Goal: Task Accomplishment & Management: Complete application form

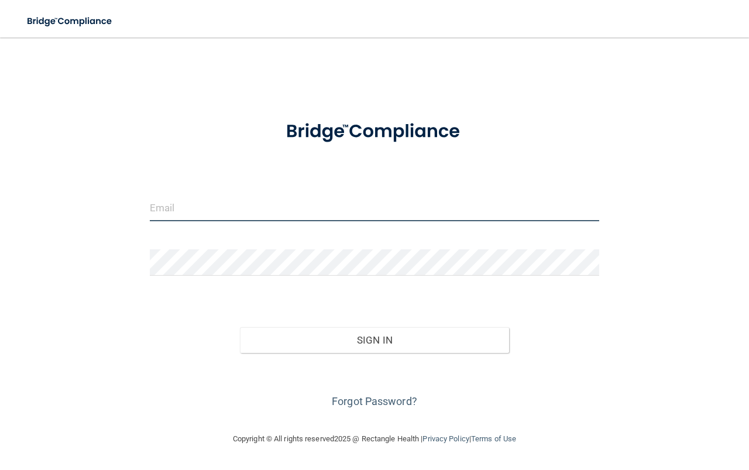
click at [335, 199] on input "email" at bounding box center [374, 208] width 449 height 26
type input "[EMAIL_ADDRESS][DOMAIN_NAME]"
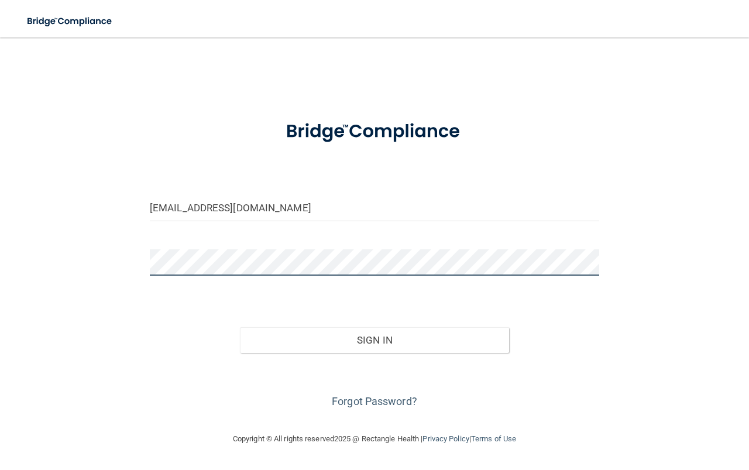
click at [240, 327] on button "Sign In" at bounding box center [375, 340] width 270 height 26
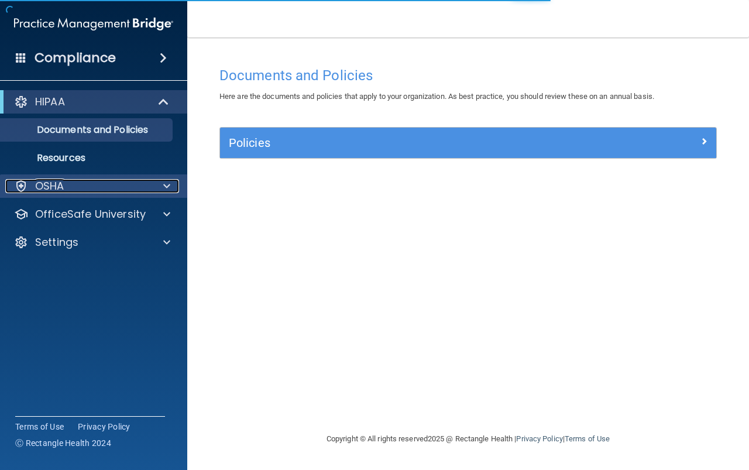
click at [124, 188] on div "OSHA" at bounding box center [77, 186] width 145 height 14
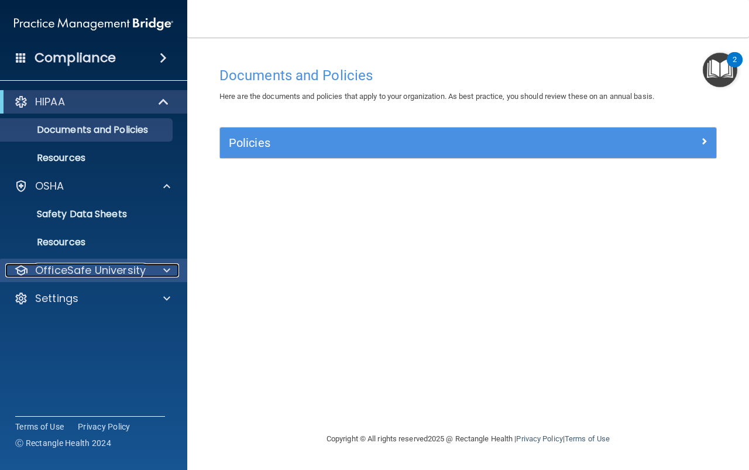
click at [112, 272] on p "OfficeSafe University" at bounding box center [90, 270] width 111 height 14
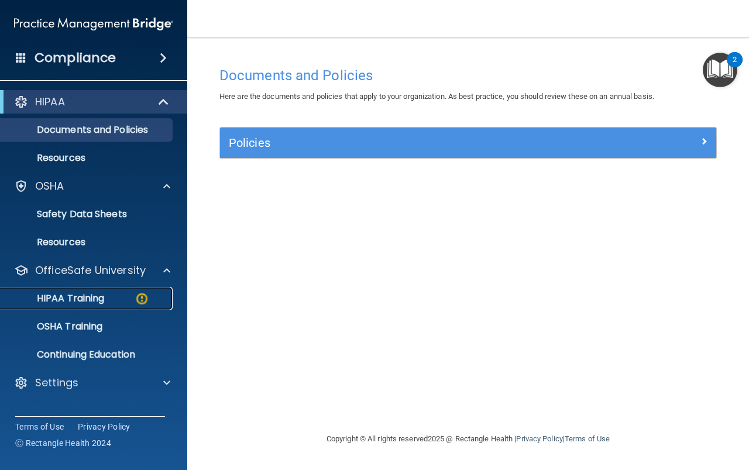
click at [121, 298] on div "HIPAA Training" at bounding box center [88, 299] width 160 height 12
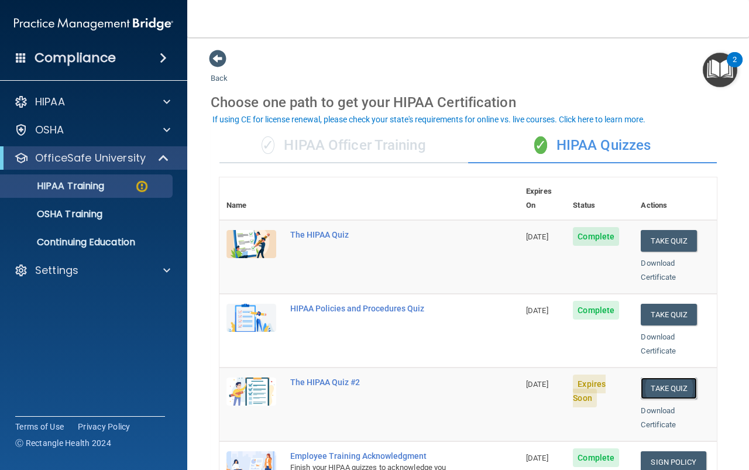
click at [663, 377] on button "Take Quiz" at bounding box center [669, 388] width 56 height 22
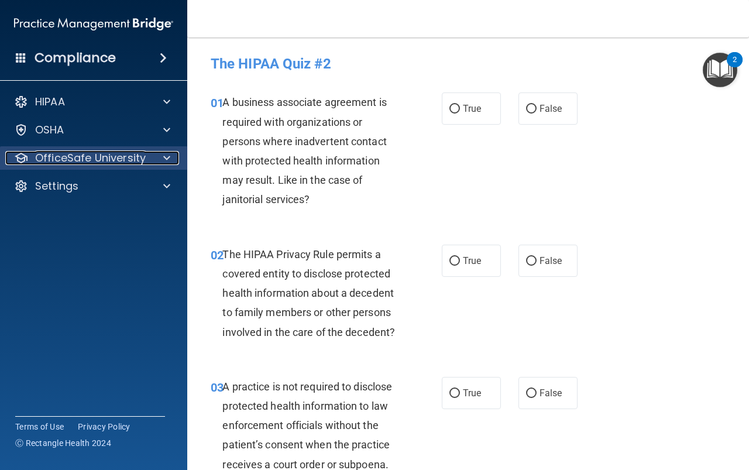
click at [164, 157] on span at bounding box center [166, 158] width 7 height 14
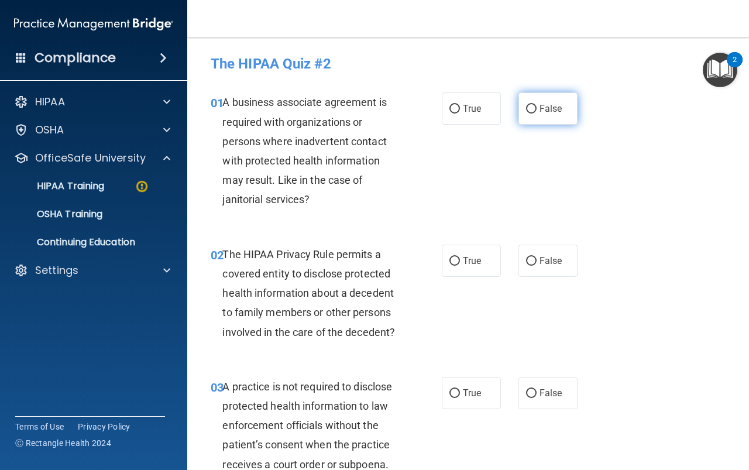
click at [531, 111] on label "False" at bounding box center [547, 108] width 59 height 32
click at [531, 111] on input "False" at bounding box center [531, 109] width 11 height 9
radio input "true"
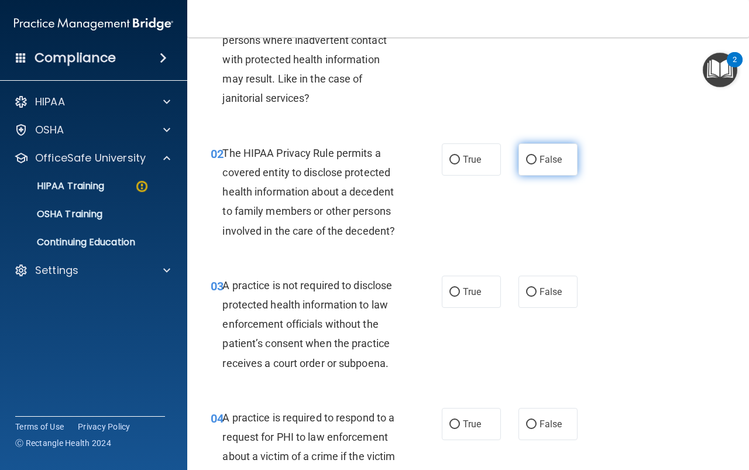
scroll to position [117, 0]
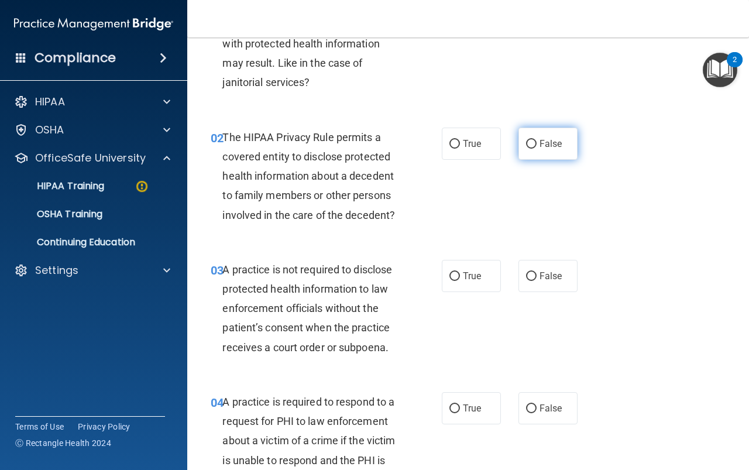
click at [537, 150] on label "False" at bounding box center [547, 144] width 59 height 32
click at [536, 149] on input "False" at bounding box center [531, 144] width 11 height 9
radio input "true"
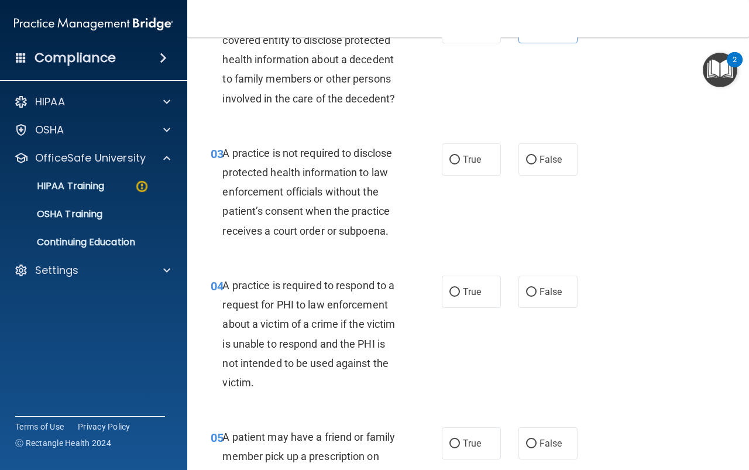
scroll to position [234, 0]
click at [541, 161] on span "False" at bounding box center [550, 158] width 23 height 11
click at [536, 161] on input "False" at bounding box center [531, 159] width 11 height 9
radio input "true"
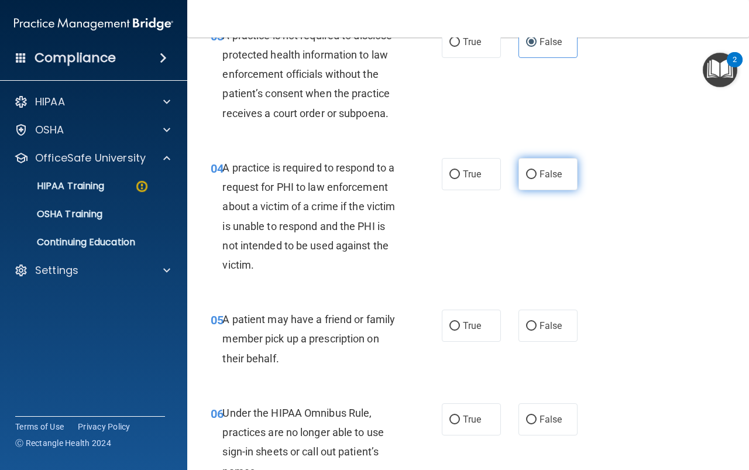
scroll to position [410, 0]
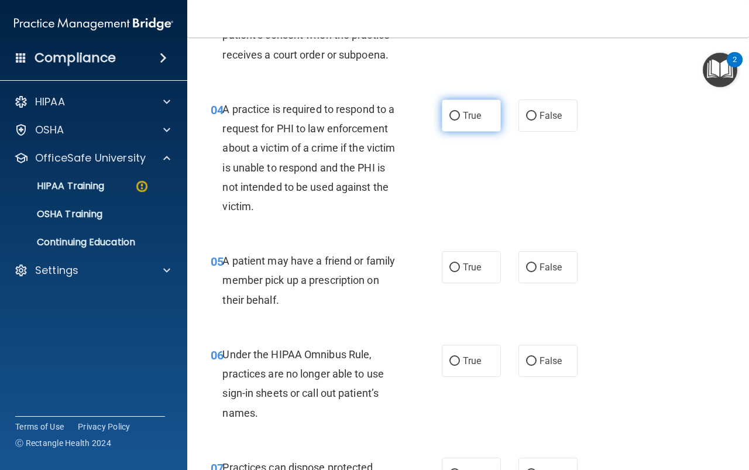
click at [463, 116] on span "True" at bounding box center [472, 115] width 18 height 11
click at [460, 116] on input "True" at bounding box center [454, 116] width 11 height 9
radio input "true"
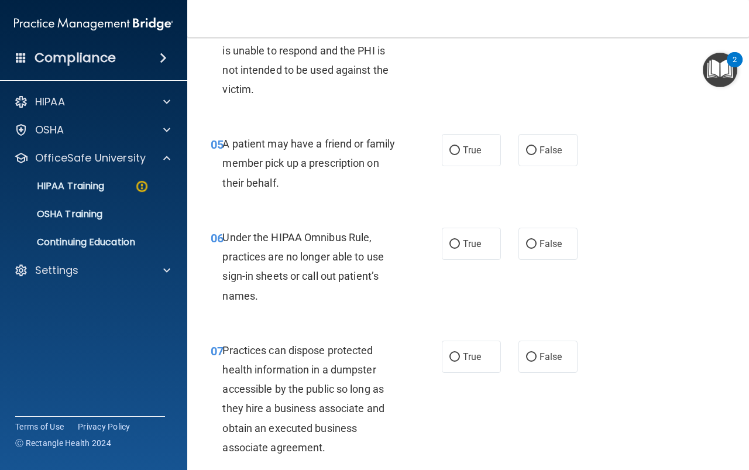
scroll to position [585, 0]
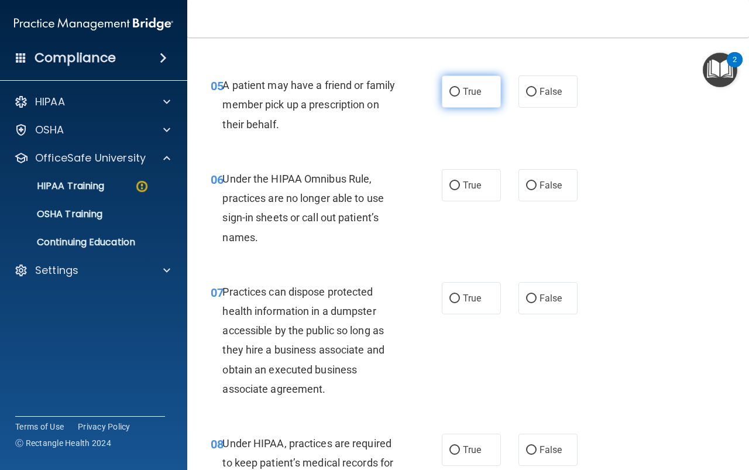
click at [455, 101] on label "True" at bounding box center [471, 91] width 59 height 32
click at [455, 97] on input "True" at bounding box center [454, 92] width 11 height 9
radio input "true"
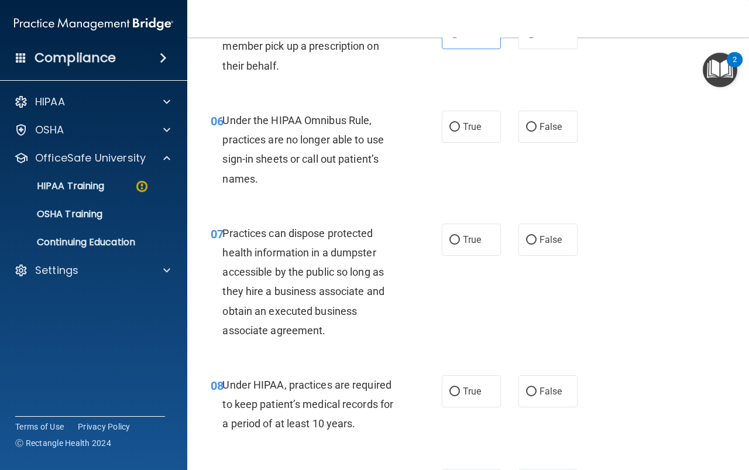
scroll to position [702, 0]
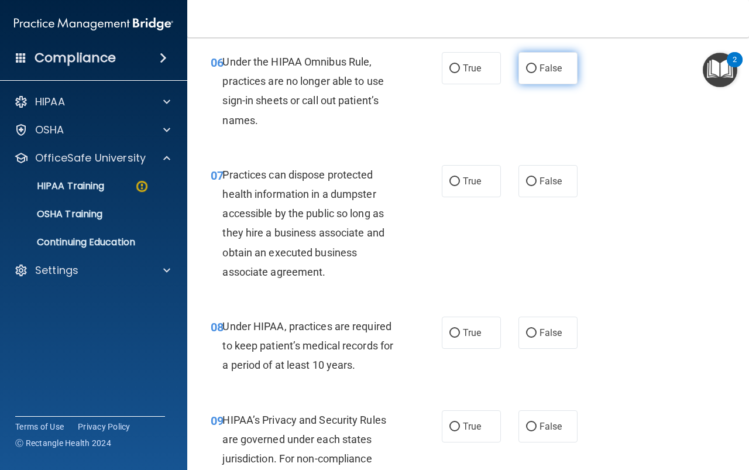
click at [563, 74] on label "False" at bounding box center [547, 68] width 59 height 32
click at [536, 73] on input "False" at bounding box center [531, 68] width 11 height 9
radio input "true"
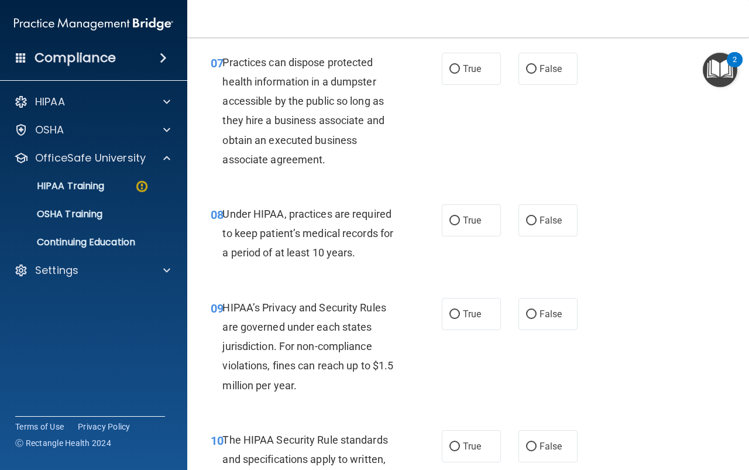
scroll to position [819, 0]
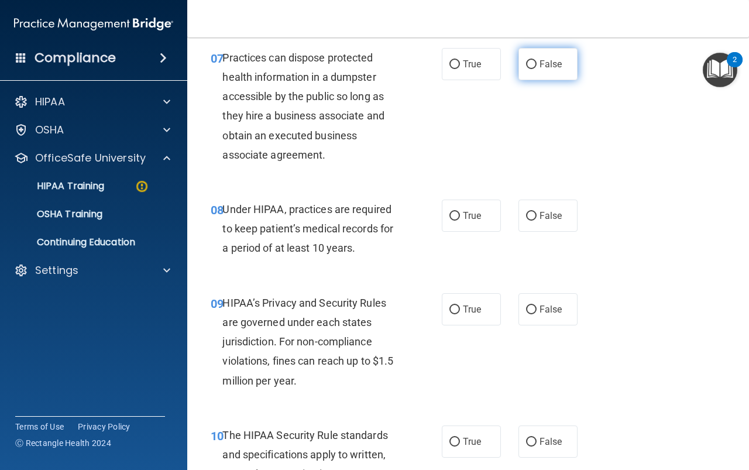
click at [551, 71] on label "False" at bounding box center [547, 64] width 59 height 32
click at [536, 69] on input "False" at bounding box center [531, 64] width 11 height 9
radio input "true"
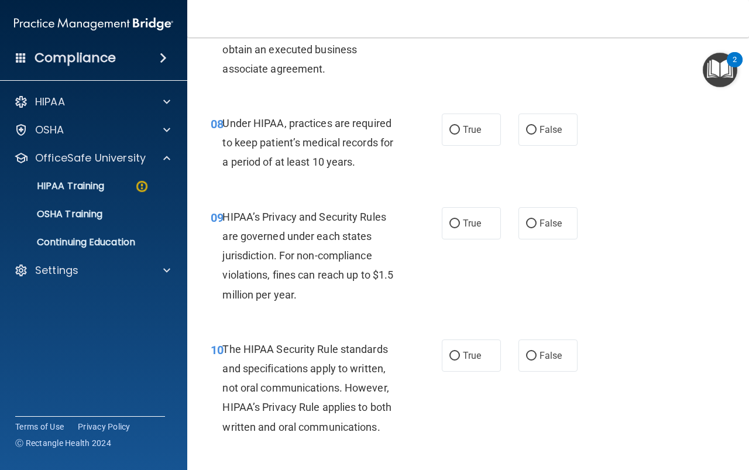
scroll to position [936, 0]
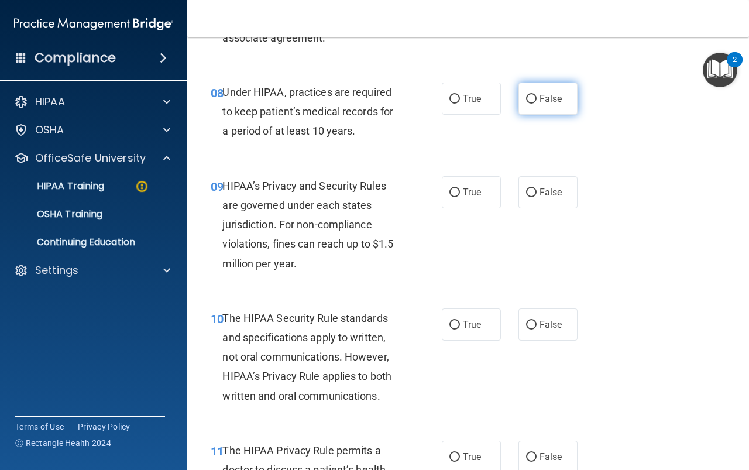
click at [564, 104] on label "False" at bounding box center [547, 98] width 59 height 32
click at [536, 104] on input "False" at bounding box center [531, 99] width 11 height 9
radio input "true"
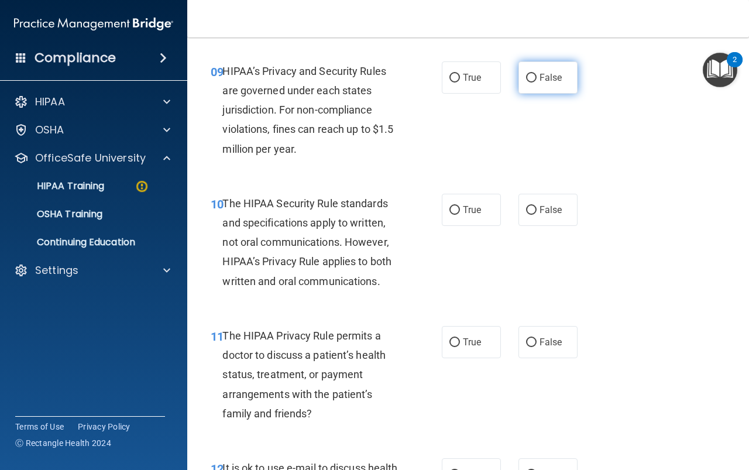
scroll to position [1053, 0]
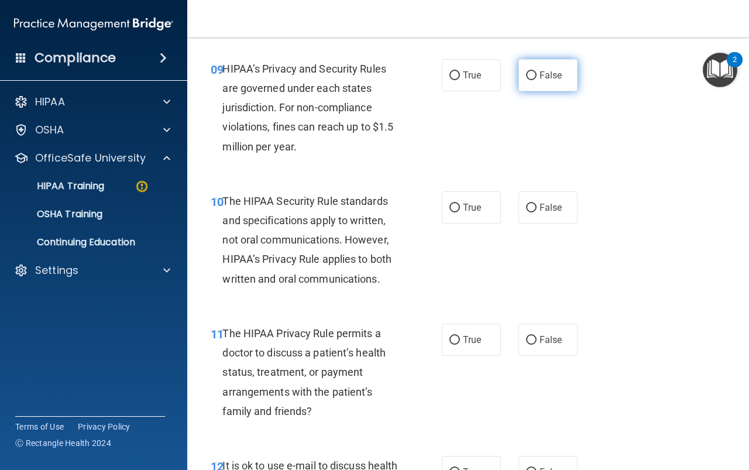
click at [526, 74] on input "False" at bounding box center [531, 75] width 11 height 9
radio input "true"
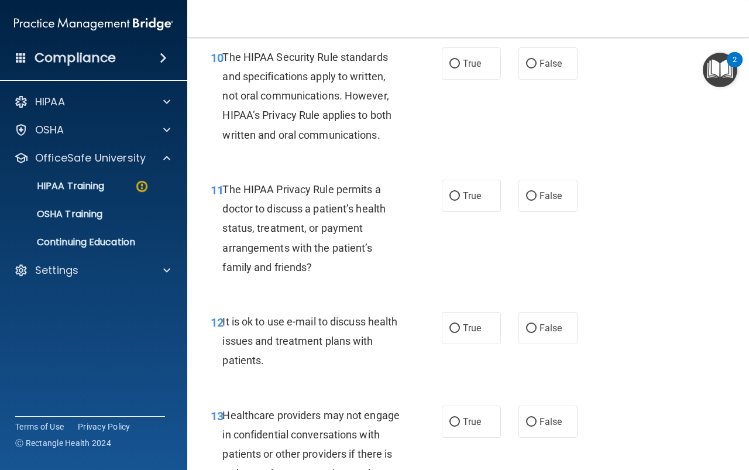
scroll to position [1170, 0]
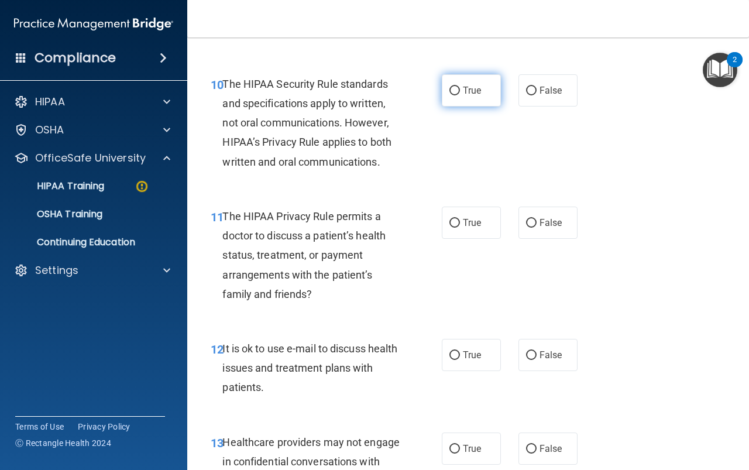
click at [465, 96] on label "True" at bounding box center [471, 90] width 59 height 32
click at [460, 95] on input "True" at bounding box center [454, 91] width 11 height 9
radio input "true"
click at [553, 88] on span "False" at bounding box center [550, 90] width 23 height 11
click at [536, 88] on input "False" at bounding box center [531, 91] width 11 height 9
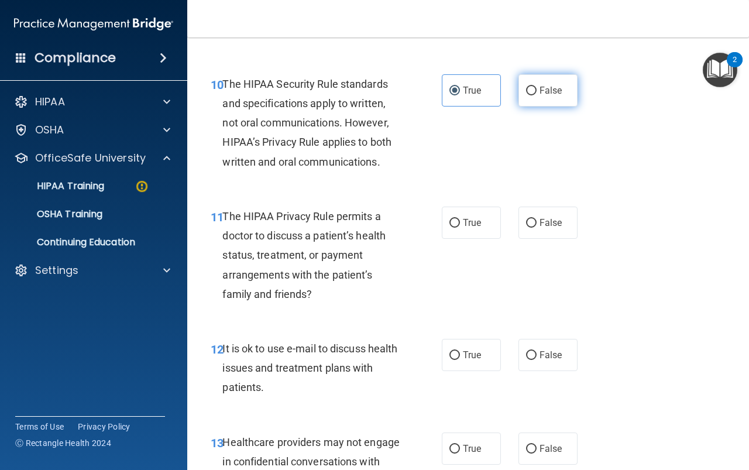
radio input "true"
radio input "false"
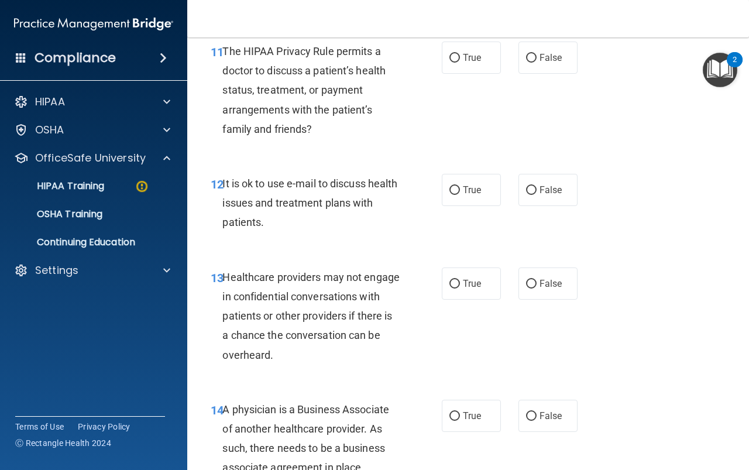
scroll to position [1346, 0]
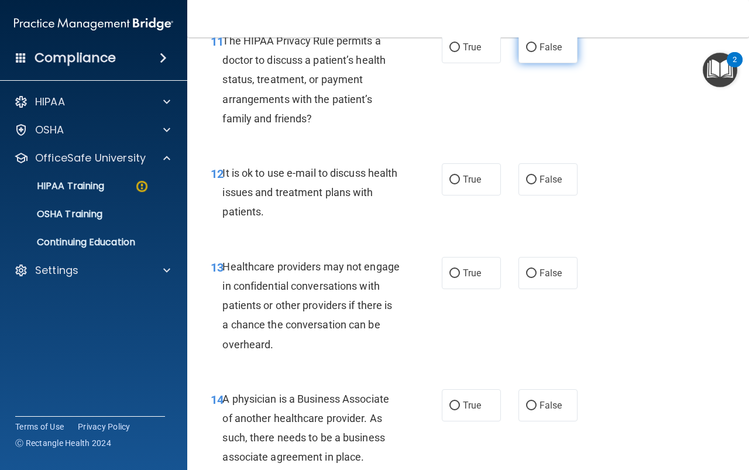
click at [535, 58] on label "False" at bounding box center [547, 47] width 59 height 32
click at [535, 52] on input "False" at bounding box center [531, 47] width 11 height 9
radio input "true"
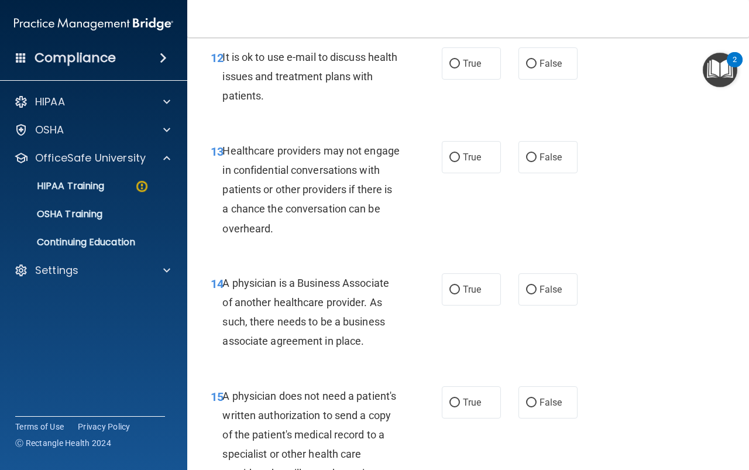
scroll to position [1463, 0]
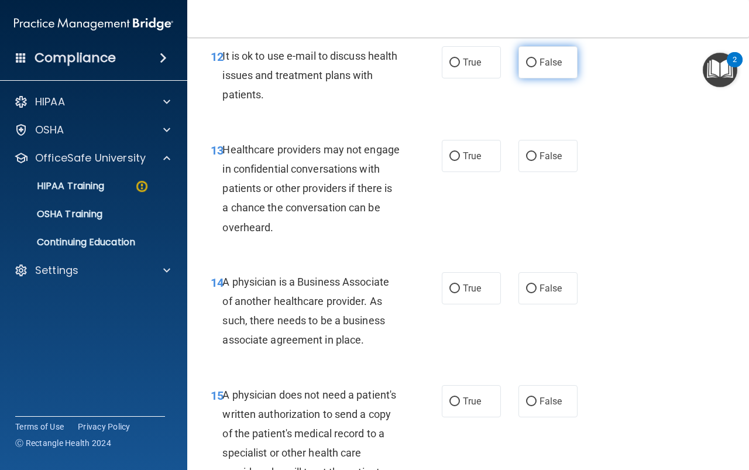
click at [571, 73] on label "False" at bounding box center [547, 62] width 59 height 32
click at [536, 67] on input "False" at bounding box center [531, 63] width 11 height 9
radio input "true"
click at [470, 75] on label "True" at bounding box center [471, 62] width 59 height 32
click at [460, 67] on input "True" at bounding box center [454, 63] width 11 height 9
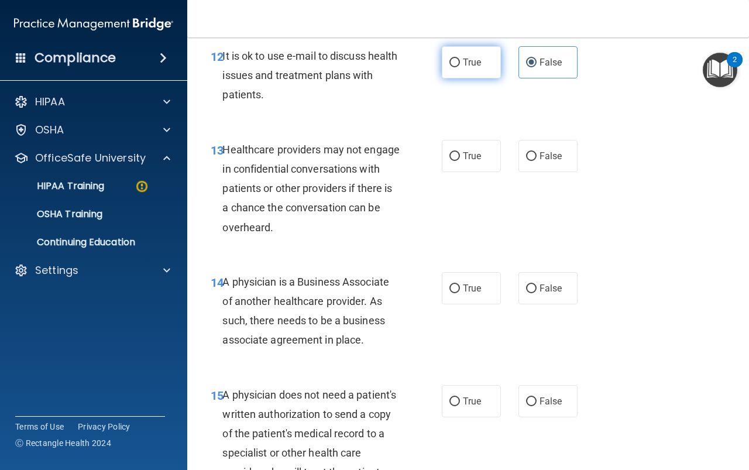
radio input "true"
radio input "false"
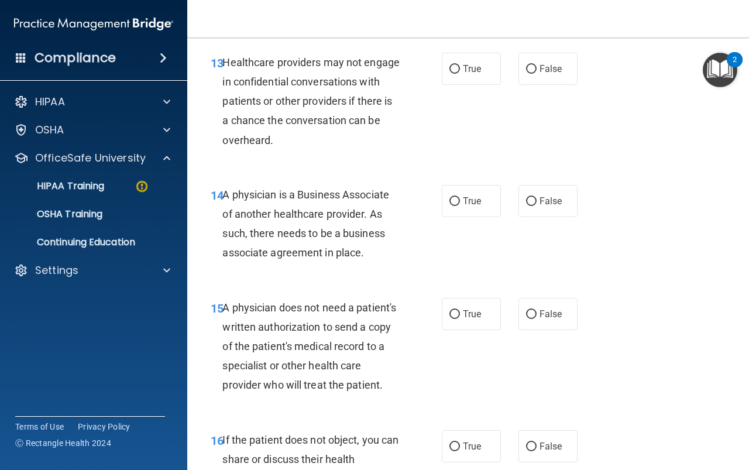
scroll to position [1521, 0]
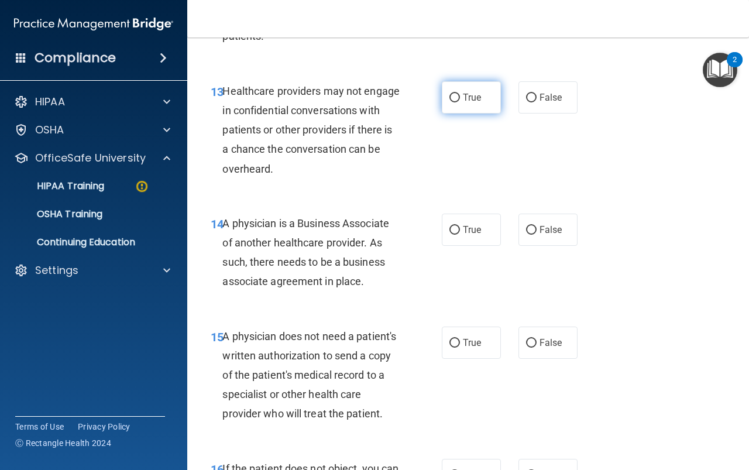
click at [459, 106] on label "True" at bounding box center [471, 97] width 59 height 32
click at [459, 102] on input "True" at bounding box center [454, 98] width 11 height 9
radio input "true"
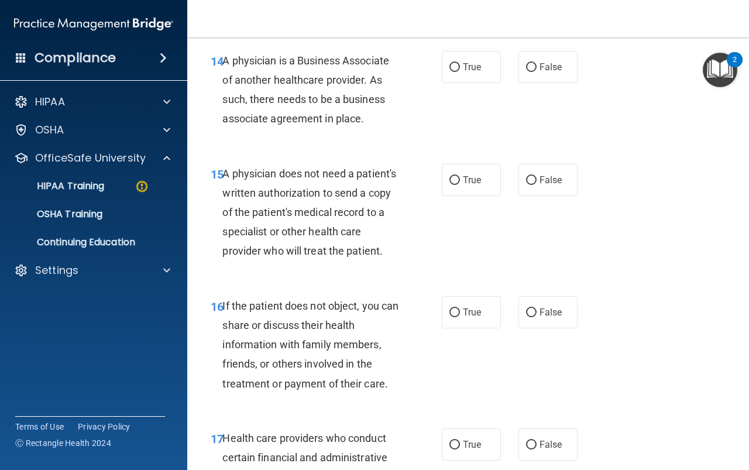
scroll to position [1697, 0]
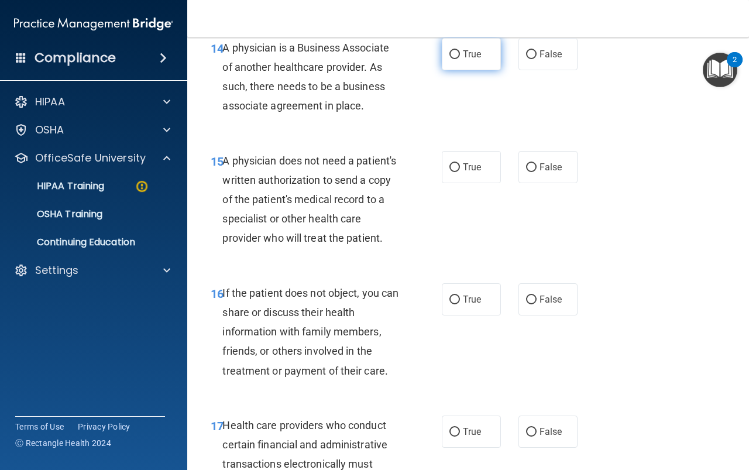
click at [464, 62] on label "True" at bounding box center [471, 54] width 59 height 32
click at [460, 59] on input "True" at bounding box center [454, 54] width 11 height 9
radio input "true"
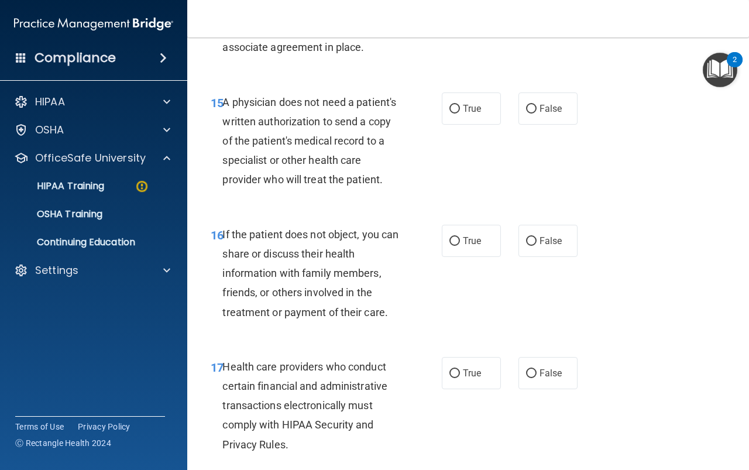
scroll to position [1814, 0]
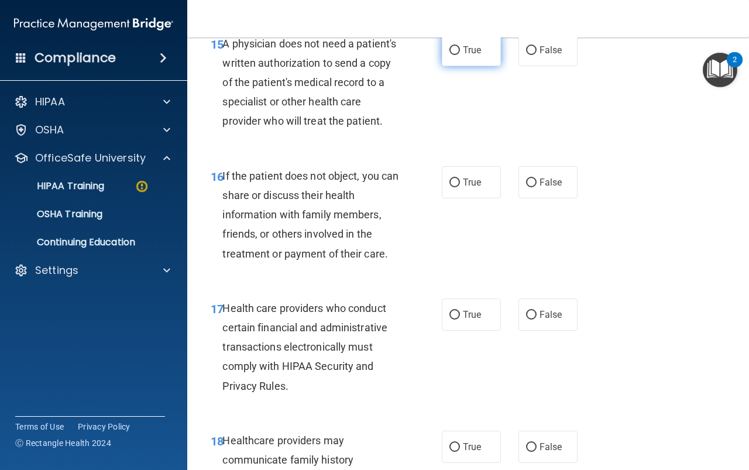
click at [465, 54] on span "True" at bounding box center [472, 49] width 18 height 11
click at [460, 54] on input "True" at bounding box center [454, 50] width 11 height 9
radio input "true"
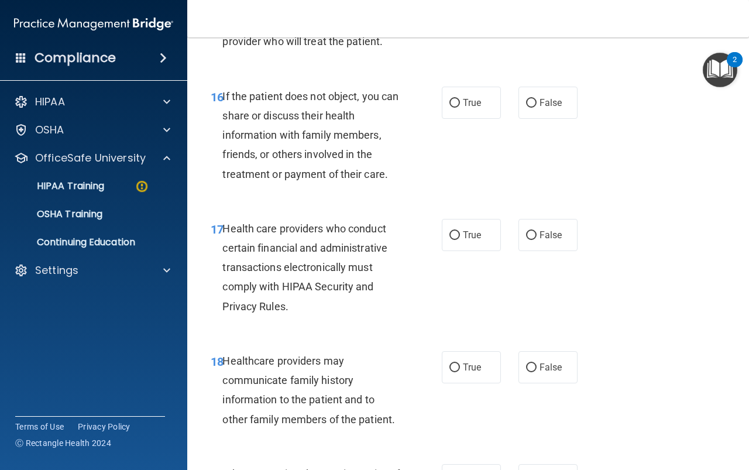
scroll to position [1931, 0]
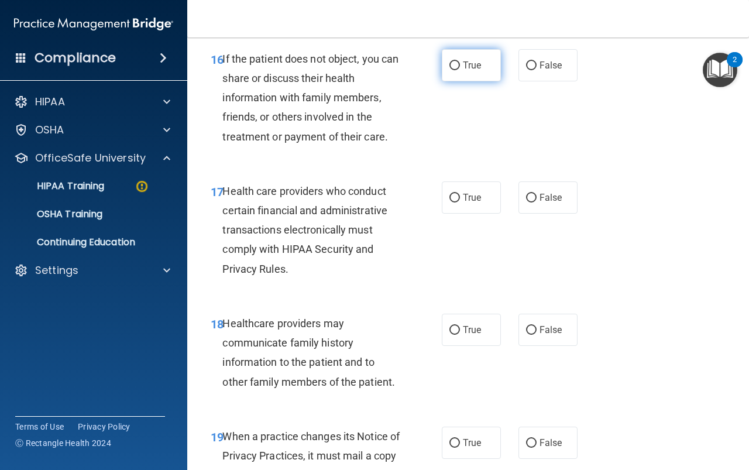
click at [465, 81] on label "True" at bounding box center [471, 65] width 59 height 32
click at [460, 70] on input "True" at bounding box center [454, 65] width 11 height 9
radio input "true"
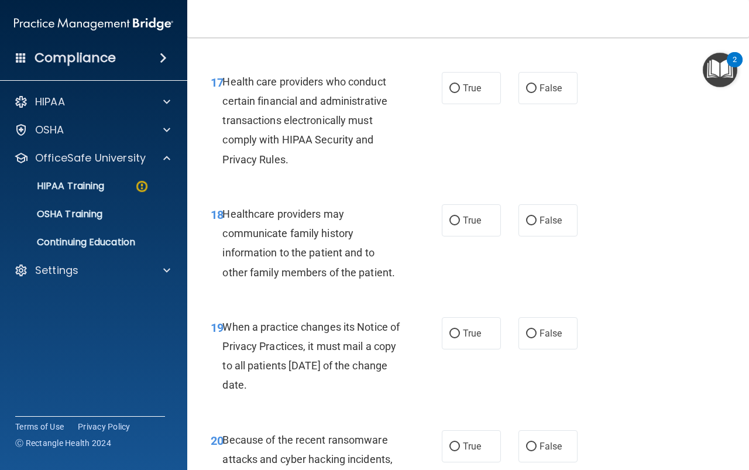
scroll to position [2048, 0]
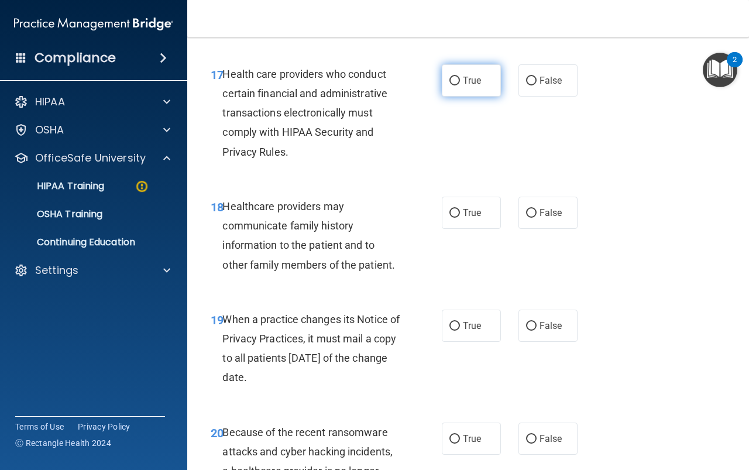
click at [456, 97] on label "True" at bounding box center [471, 80] width 59 height 32
click at [456, 85] on input "True" at bounding box center [454, 81] width 11 height 9
radio input "true"
click at [549, 229] on label "False" at bounding box center [547, 213] width 59 height 32
click at [536, 218] on input "False" at bounding box center [531, 213] width 11 height 9
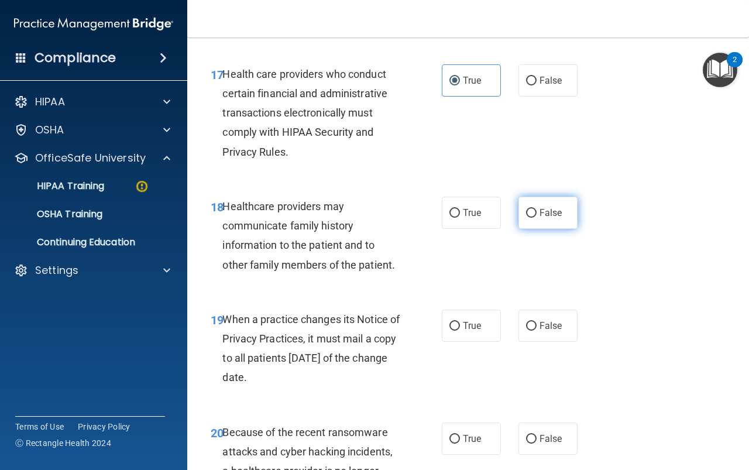
radio input "true"
click at [548, 218] on span "False" at bounding box center [550, 212] width 23 height 11
click at [536, 218] on input "False" at bounding box center [531, 213] width 11 height 9
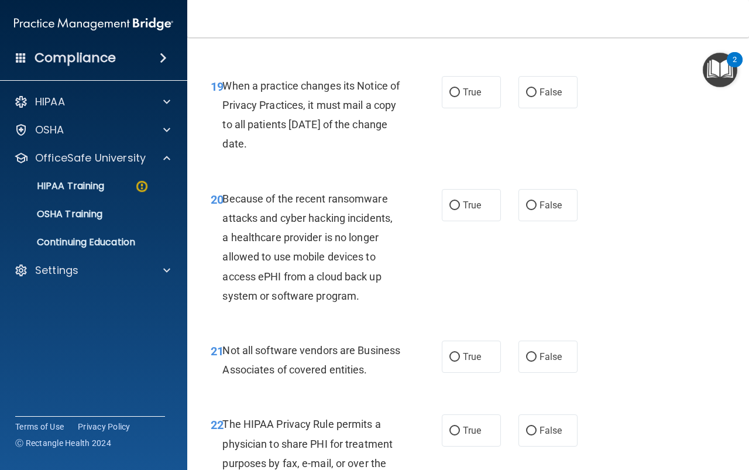
scroll to position [2282, 0]
click at [476, 97] on span "True" at bounding box center [472, 91] width 18 height 11
click at [460, 97] on input "True" at bounding box center [454, 92] width 11 height 9
radio input "true"
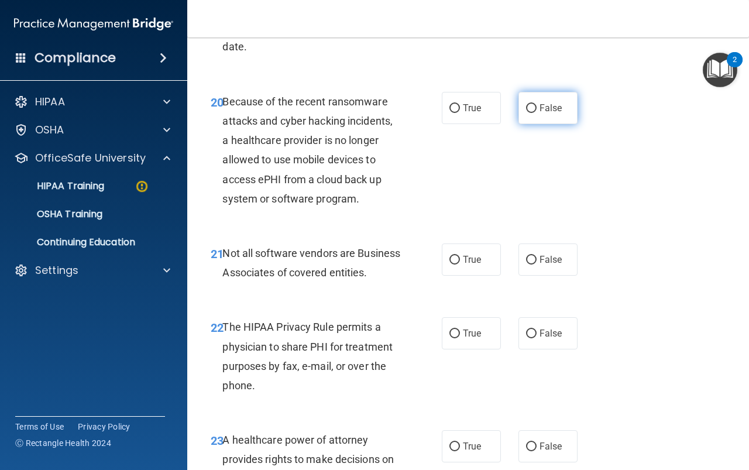
scroll to position [2399, 0]
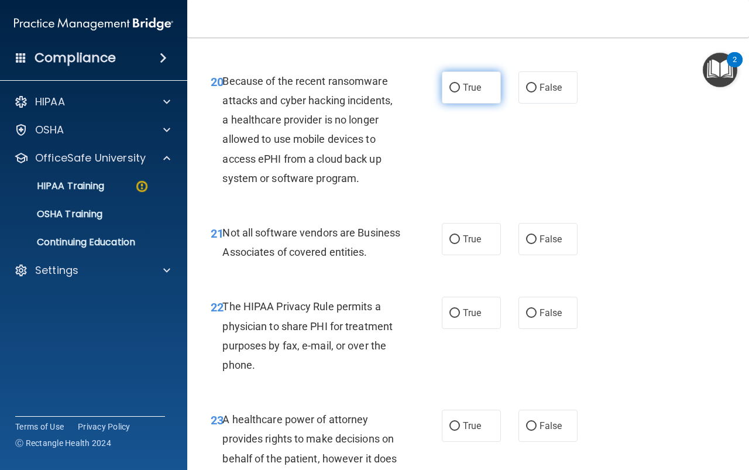
click at [490, 109] on div "20 Because of the recent ransomware attacks and cyber hacking incidents, a heal…" at bounding box center [468, 133] width 532 height 152
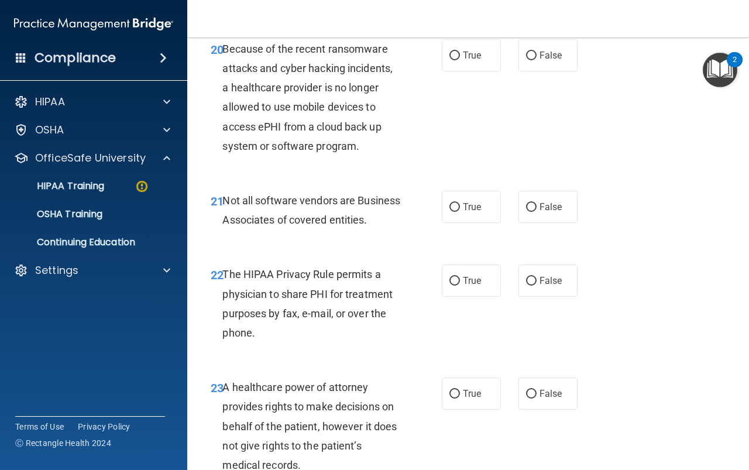
scroll to position [2457, 0]
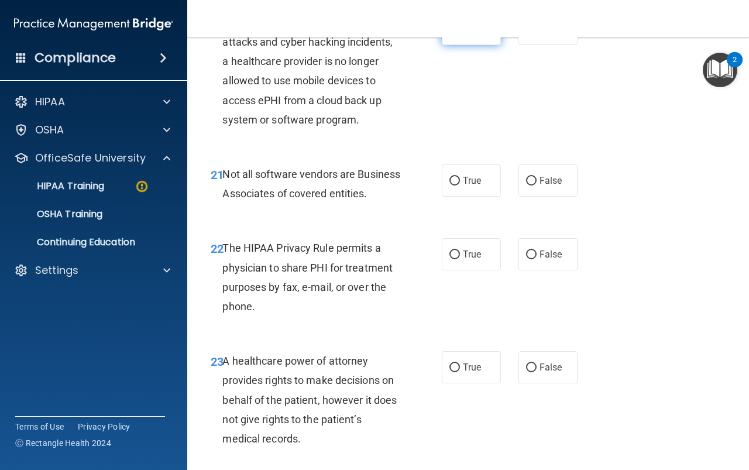
click at [472, 45] on label "True" at bounding box center [471, 29] width 59 height 32
click at [460, 34] on input "True" at bounding box center [454, 29] width 11 height 9
radio input "true"
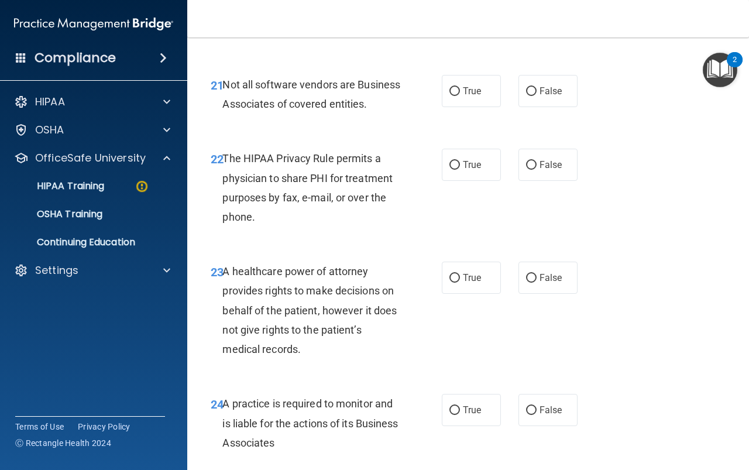
scroll to position [2574, 0]
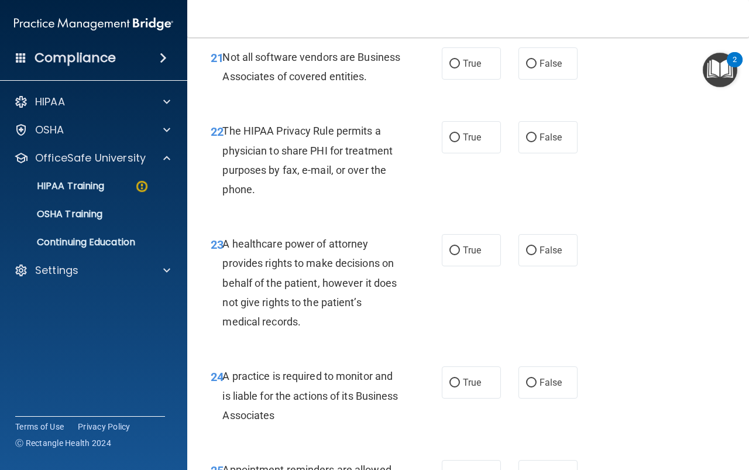
drag, startPoint x: 529, startPoint y: 94, endPoint x: 594, endPoint y: 64, distance: 71.8
click at [529, 80] on label "False" at bounding box center [547, 63] width 59 height 32
click at [529, 68] on input "False" at bounding box center [531, 64] width 11 height 9
radio input "true"
click at [480, 153] on label "True" at bounding box center [471, 137] width 59 height 32
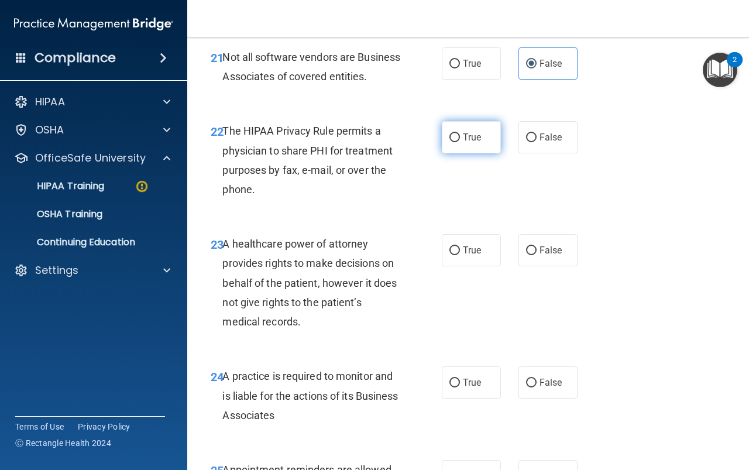
click at [460, 142] on input "True" at bounding box center [454, 137] width 11 height 9
radio input "true"
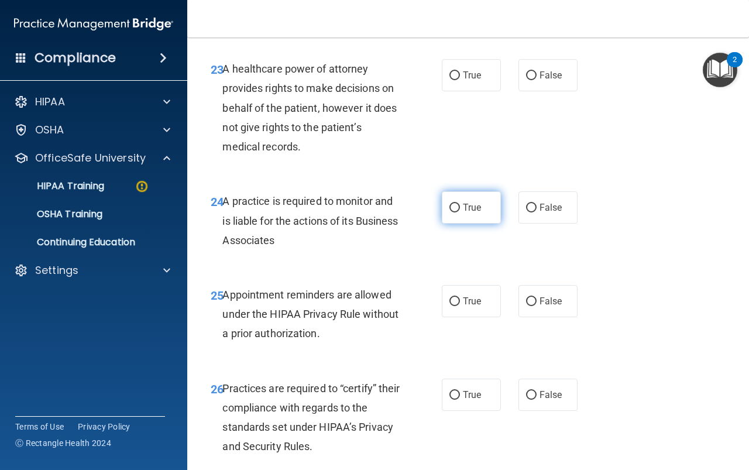
scroll to position [2750, 0]
click at [528, 80] on input "False" at bounding box center [531, 75] width 11 height 9
radio input "true"
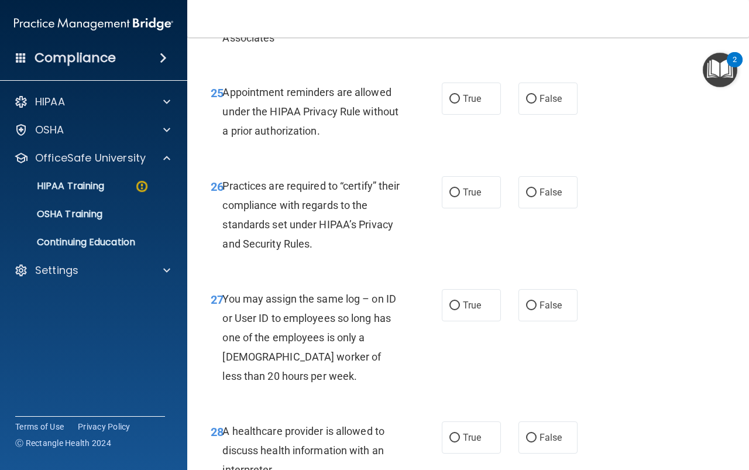
scroll to position [2925, 0]
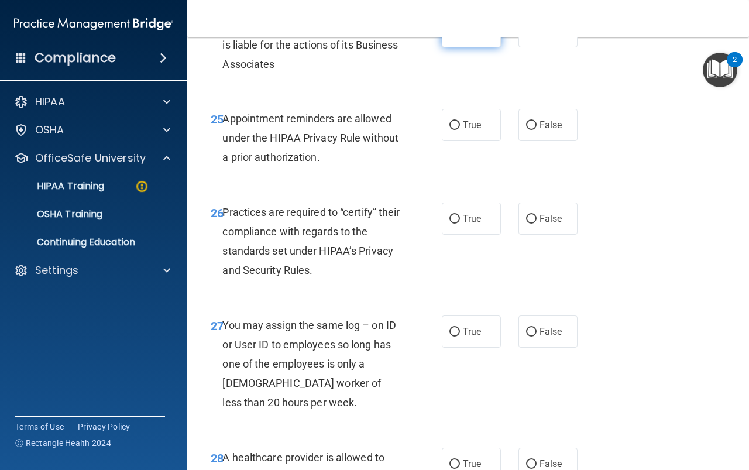
click at [452, 47] on label "True" at bounding box center [471, 31] width 59 height 32
click at [452, 36] on input "True" at bounding box center [454, 31] width 11 height 9
radio input "true"
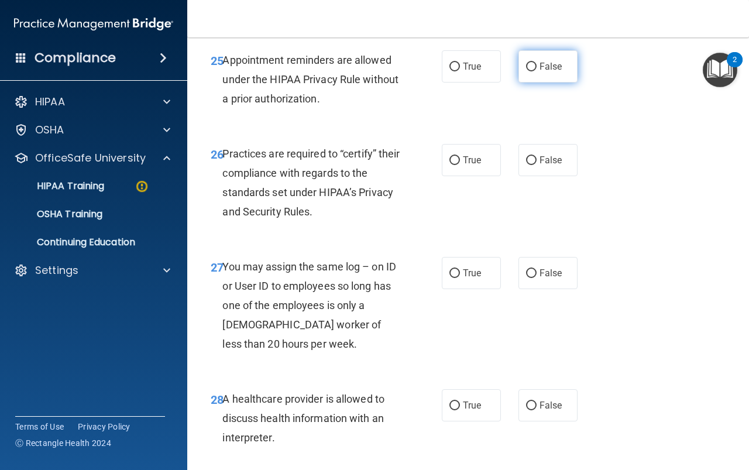
click at [539, 72] on span "False" at bounding box center [550, 66] width 23 height 11
click at [536, 71] on input "False" at bounding box center [531, 67] width 11 height 9
radio input "true"
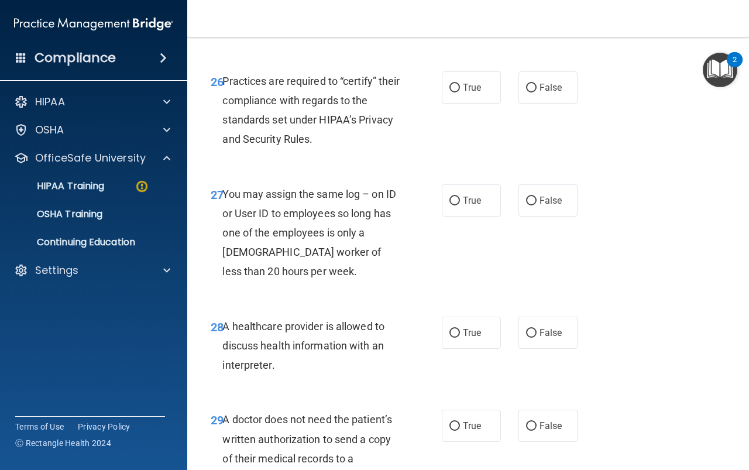
scroll to position [3101, 0]
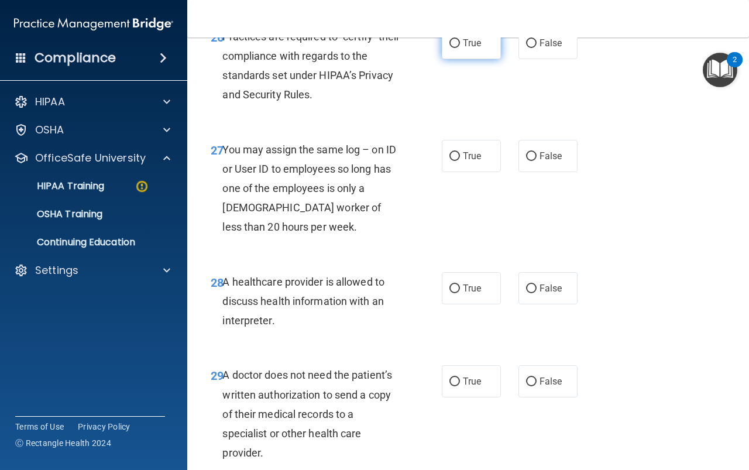
click at [449, 48] on input "True" at bounding box center [454, 43] width 11 height 9
radio input "true"
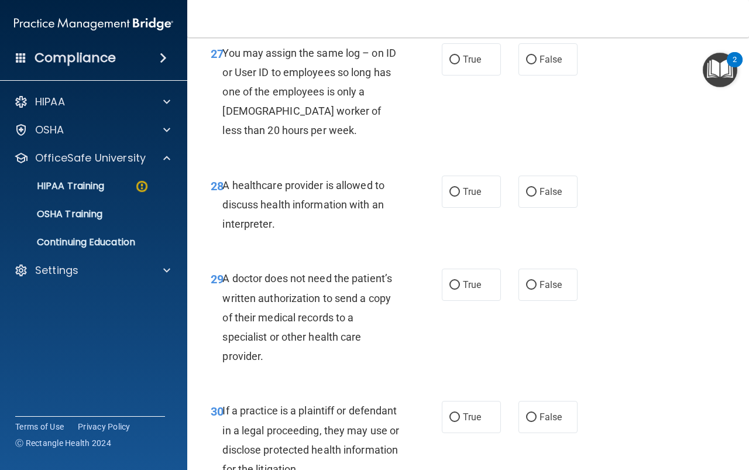
scroll to position [3218, 0]
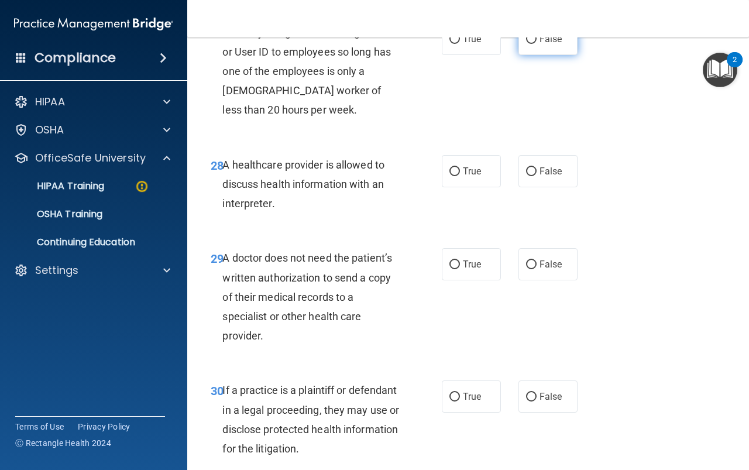
click at [566, 55] on label "False" at bounding box center [547, 39] width 59 height 32
click at [536, 44] on input "False" at bounding box center [531, 39] width 11 height 9
radio input "true"
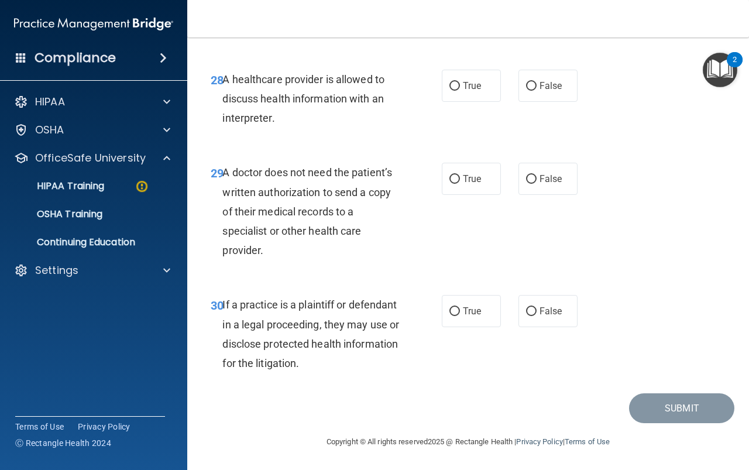
scroll to position [3335, 0]
click at [479, 102] on label "True" at bounding box center [471, 86] width 59 height 32
click at [460, 91] on input "True" at bounding box center [454, 86] width 11 height 9
radio input "true"
click at [471, 181] on span "True" at bounding box center [472, 178] width 18 height 11
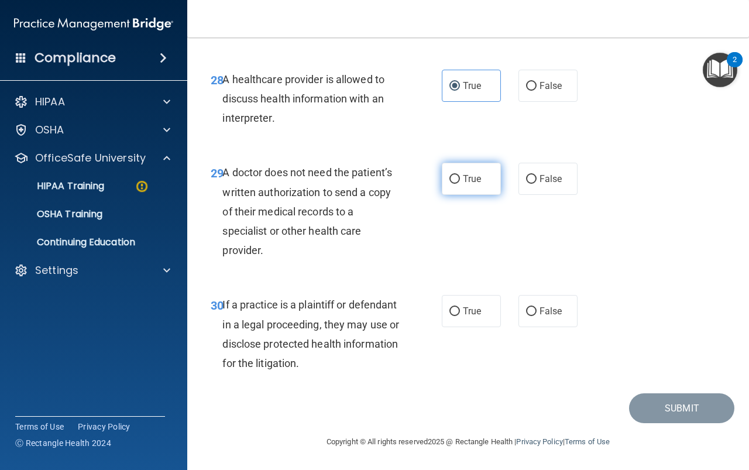
click at [460, 181] on input "True" at bounding box center [454, 179] width 11 height 9
radio input "true"
click at [550, 316] on span "False" at bounding box center [550, 310] width 23 height 11
click at [536, 316] on input "False" at bounding box center [531, 311] width 11 height 9
radio input "true"
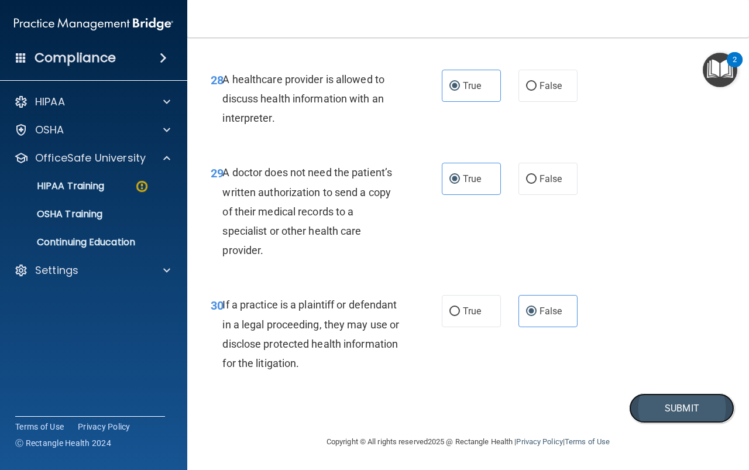
click at [700, 422] on button "Submit" at bounding box center [681, 408] width 105 height 30
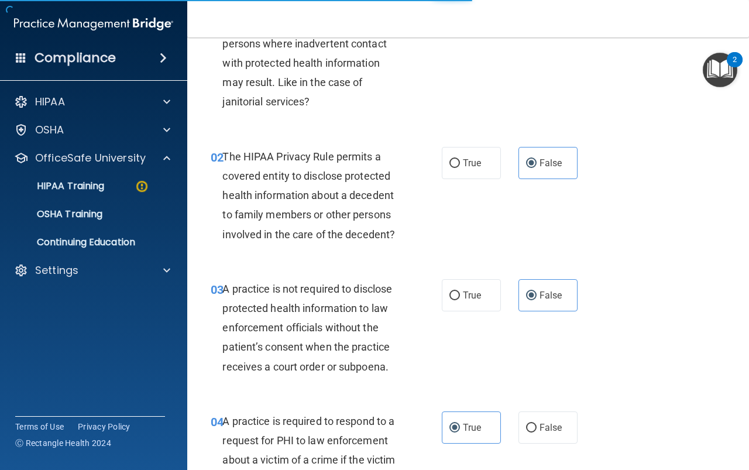
scroll to position [0, 0]
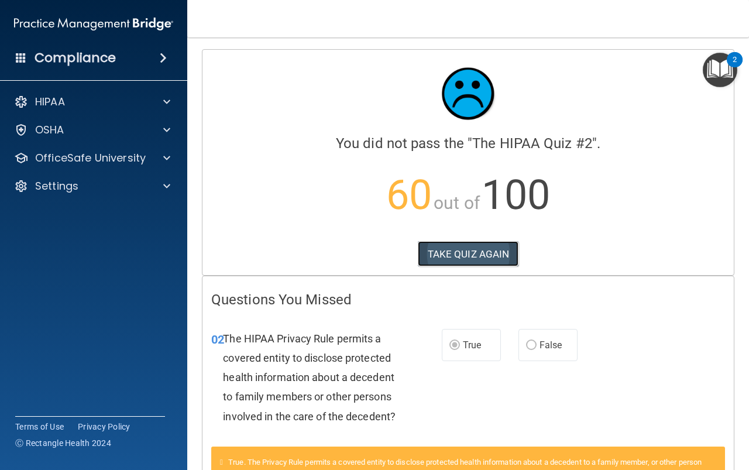
click at [481, 256] on button "TAKE QUIZ AGAIN" at bounding box center [468, 254] width 101 height 26
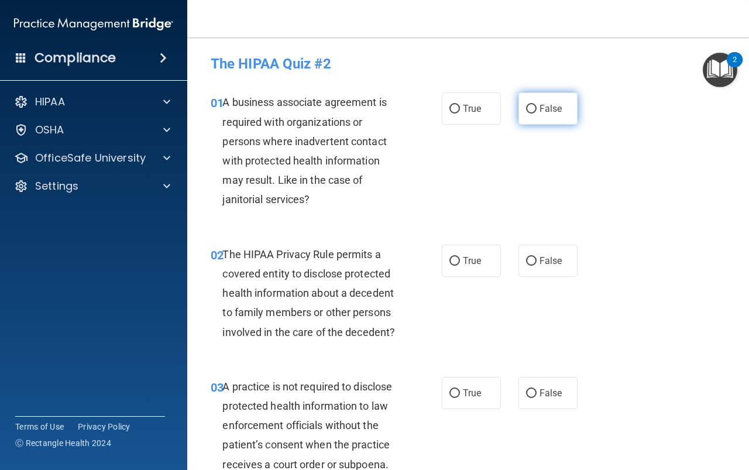
click at [535, 118] on label "False" at bounding box center [547, 108] width 59 height 32
click at [535, 113] on input "False" at bounding box center [531, 109] width 11 height 9
radio input "true"
click at [478, 259] on label "True" at bounding box center [471, 261] width 59 height 32
click at [460, 259] on input "True" at bounding box center [454, 261] width 11 height 9
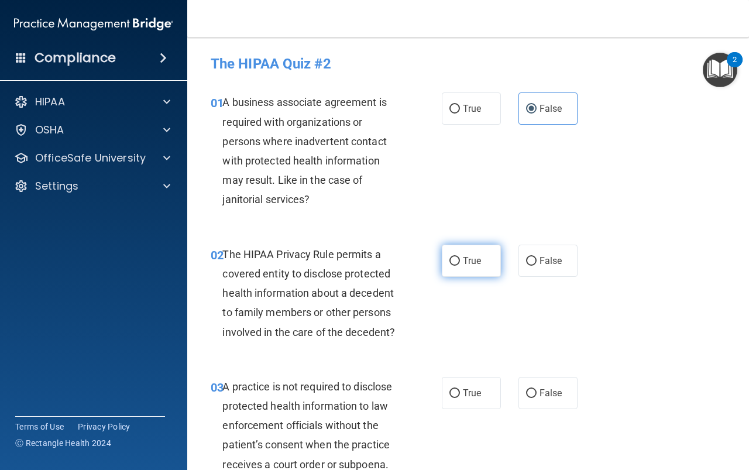
radio input "true"
click at [558, 385] on label "False" at bounding box center [547, 393] width 59 height 32
click at [536, 389] on input "False" at bounding box center [531, 393] width 11 height 9
radio input "true"
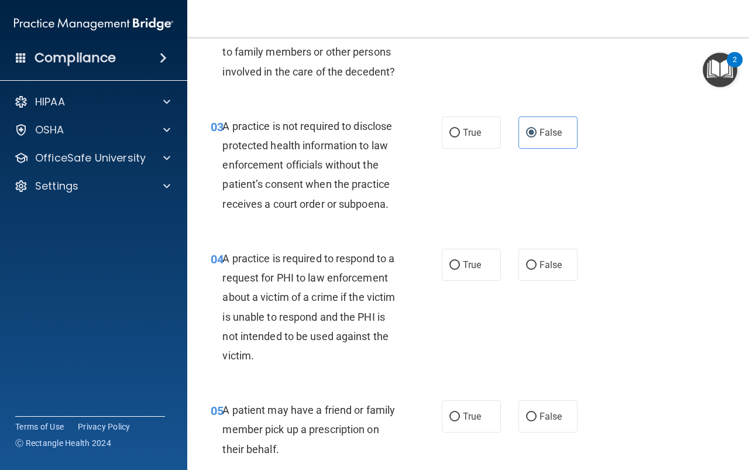
scroll to position [410, 0]
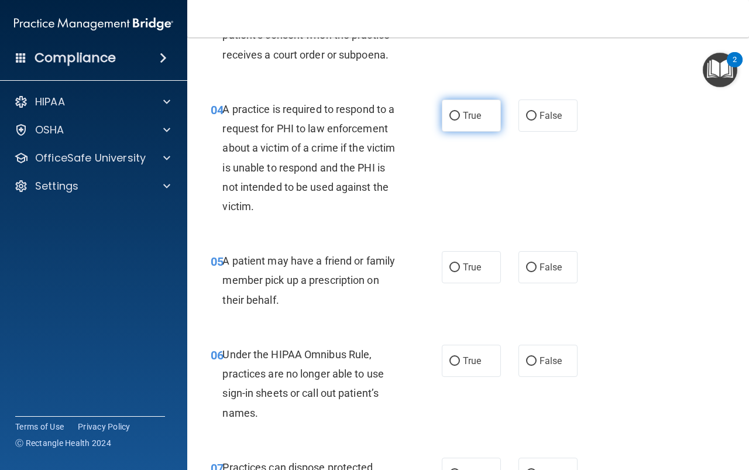
click at [475, 123] on label "True" at bounding box center [471, 115] width 59 height 32
click at [460, 121] on input "True" at bounding box center [454, 116] width 11 height 9
radio input "true"
click at [476, 259] on label "True" at bounding box center [471, 267] width 59 height 32
click at [460, 263] on input "True" at bounding box center [454, 267] width 11 height 9
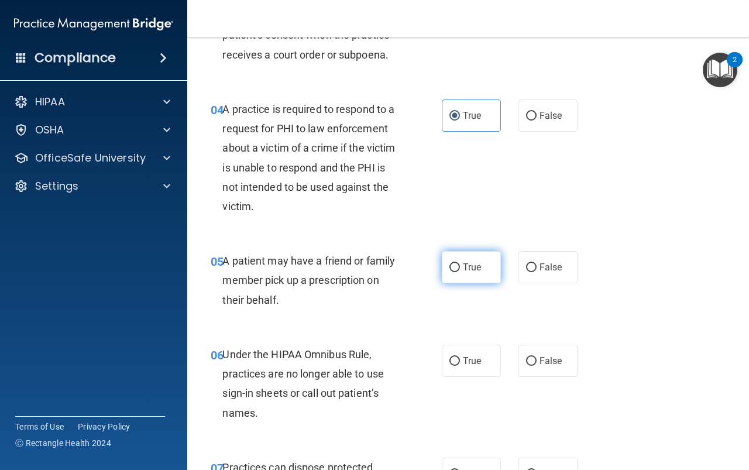
radio input "true"
click at [539, 376] on label "False" at bounding box center [547, 361] width 59 height 32
click at [536, 366] on input "False" at bounding box center [531, 361] width 11 height 9
radio input "true"
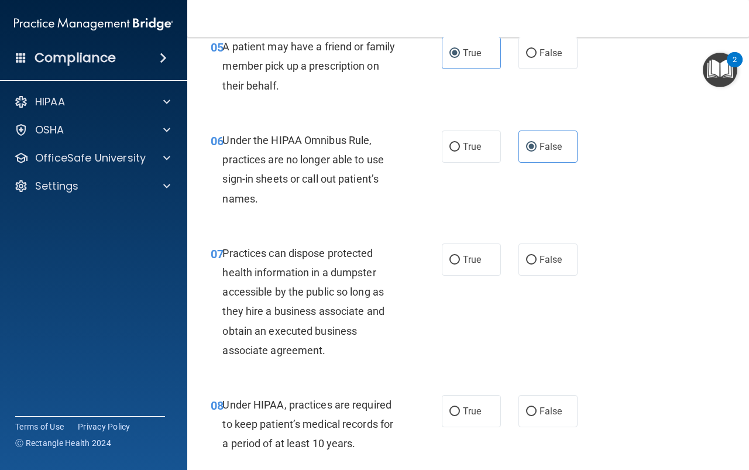
scroll to position [702, 0]
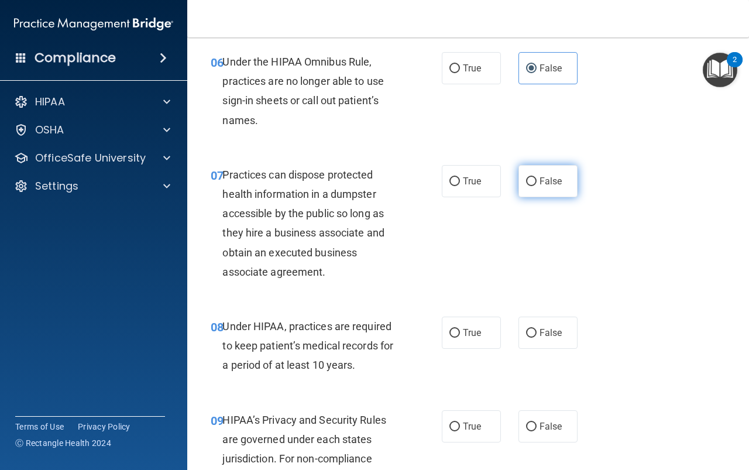
click at [526, 183] on input "False" at bounding box center [531, 181] width 11 height 9
radio input "true"
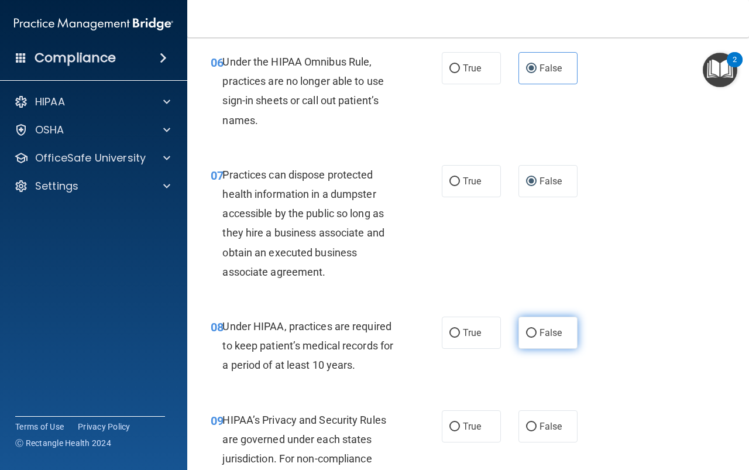
click at [559, 335] on label "False" at bounding box center [547, 332] width 59 height 32
click at [536, 335] on input "False" at bounding box center [531, 333] width 11 height 9
radio input "true"
drag, startPoint x: 475, startPoint y: 417, endPoint x: 490, endPoint y: 407, distance: 18.5
click at [473, 417] on label "True" at bounding box center [471, 426] width 59 height 32
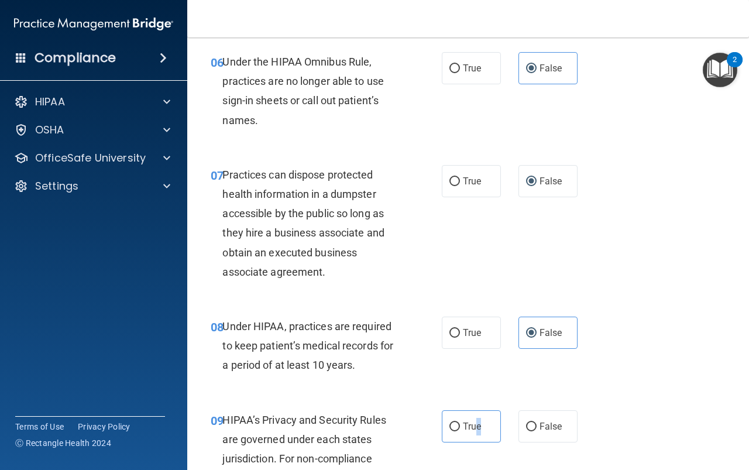
scroll to position [761, 0]
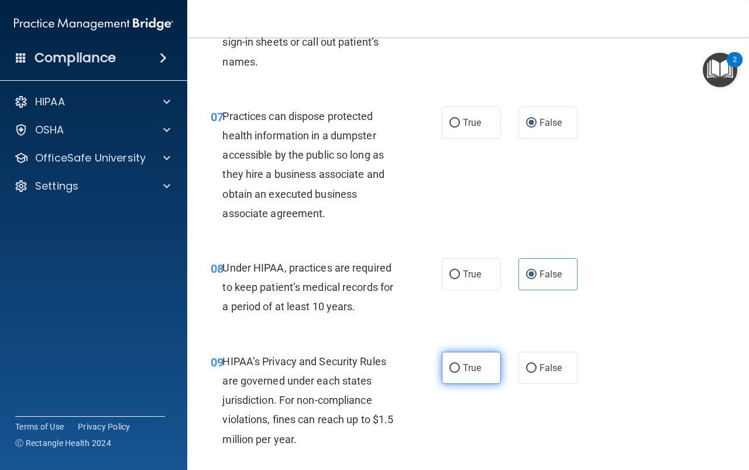
click at [467, 364] on span "True" at bounding box center [472, 367] width 18 height 11
click at [460, 364] on input "True" at bounding box center [454, 368] width 11 height 9
radio input "true"
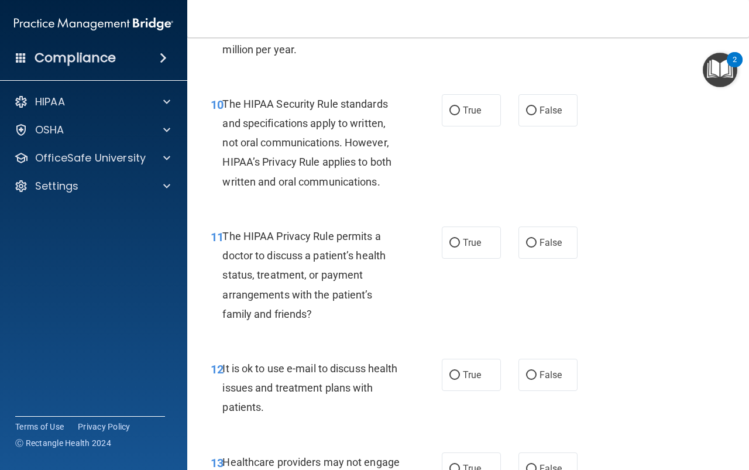
scroll to position [1170, 0]
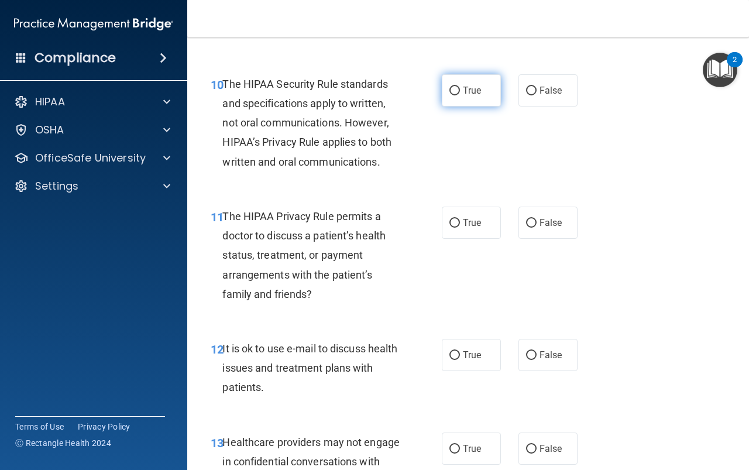
click at [452, 99] on label "True" at bounding box center [471, 90] width 59 height 32
click at [452, 95] on input "True" at bounding box center [454, 91] width 11 height 9
radio input "true"
click at [463, 219] on span "True" at bounding box center [472, 222] width 18 height 11
click at [460, 219] on input "True" at bounding box center [454, 223] width 11 height 9
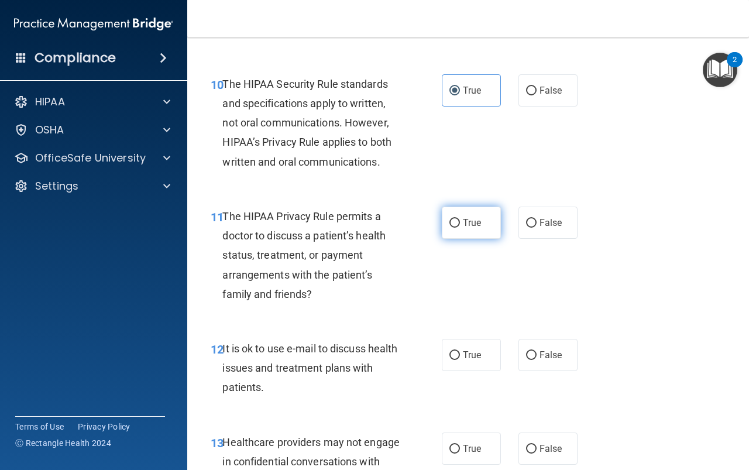
radio input "true"
click at [466, 353] on span "True" at bounding box center [472, 354] width 18 height 11
click at [460, 353] on input "True" at bounding box center [454, 355] width 11 height 9
radio input "true"
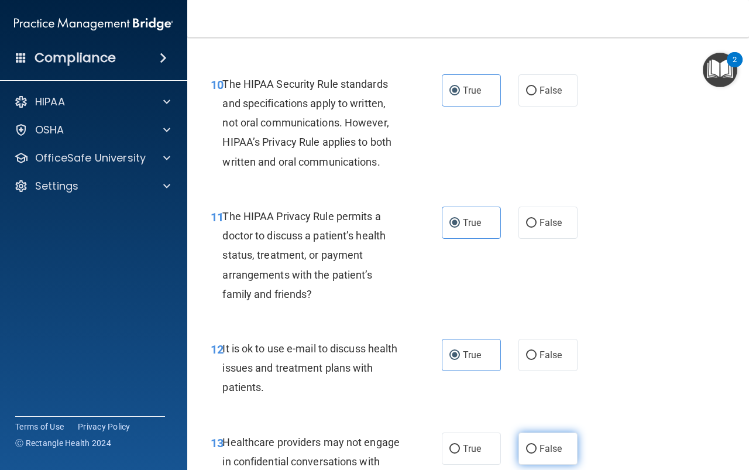
click at [539, 445] on span "False" at bounding box center [550, 448] width 23 height 11
click at [536, 445] on input "False" at bounding box center [531, 449] width 11 height 9
radio input "true"
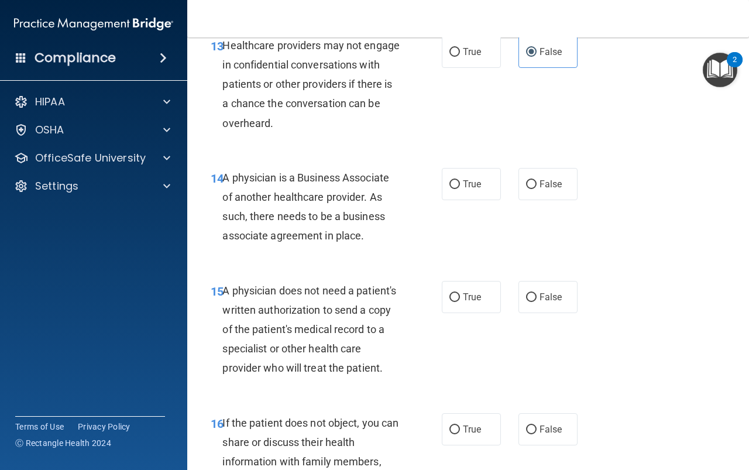
scroll to position [1638, 0]
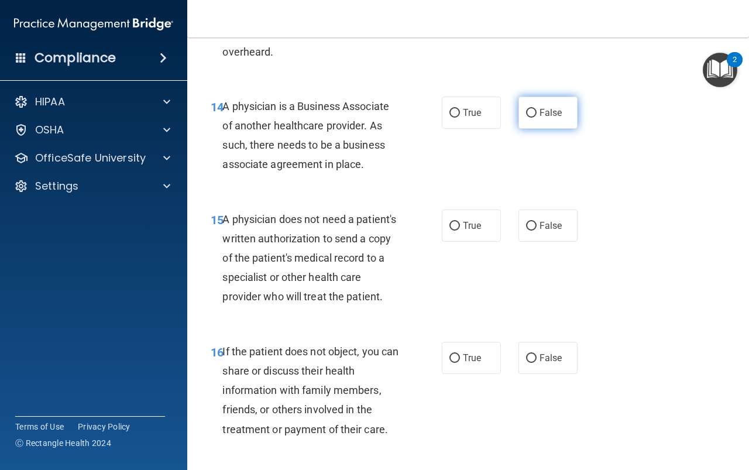
click at [522, 123] on label "False" at bounding box center [547, 113] width 59 height 32
click at [526, 118] on input "False" at bounding box center [531, 113] width 11 height 9
radio input "true"
click at [457, 222] on label "True" at bounding box center [471, 225] width 59 height 32
click at [457, 222] on input "True" at bounding box center [454, 226] width 11 height 9
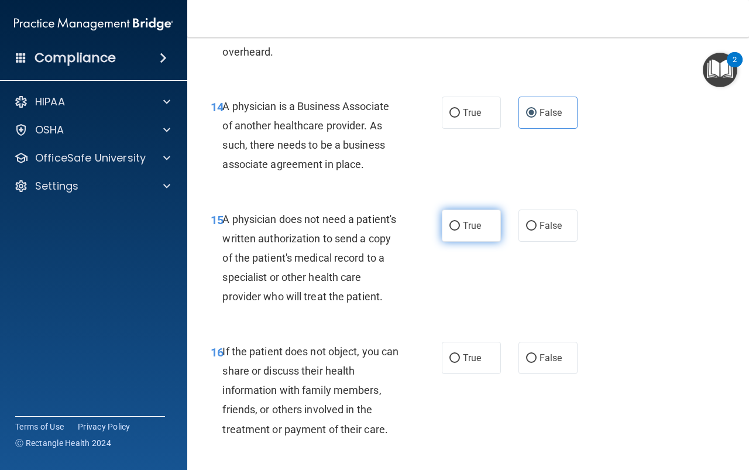
radio input "true"
click at [456, 374] on label "True" at bounding box center [471, 358] width 59 height 32
click at [456, 363] on input "True" at bounding box center [454, 358] width 11 height 9
radio input "true"
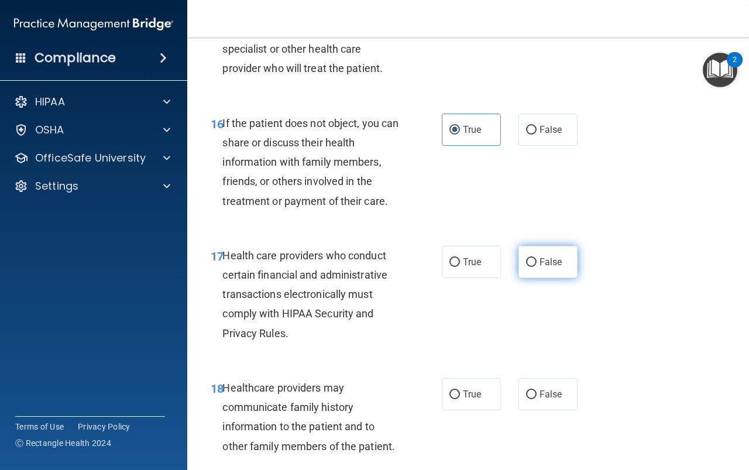
scroll to position [1931, 0]
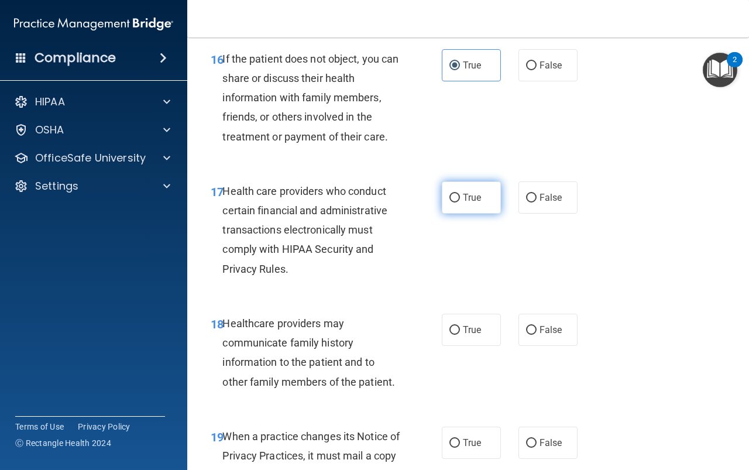
click at [479, 214] on label "True" at bounding box center [471, 197] width 59 height 32
click at [460, 202] on input "True" at bounding box center [454, 198] width 11 height 9
radio input "true"
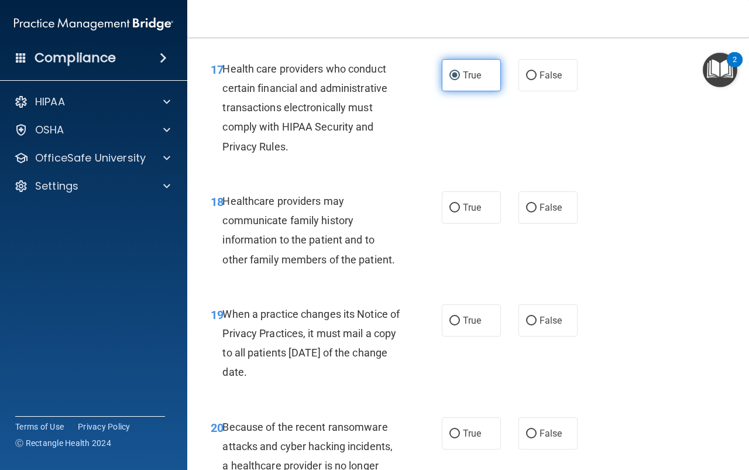
scroll to position [2106, 0]
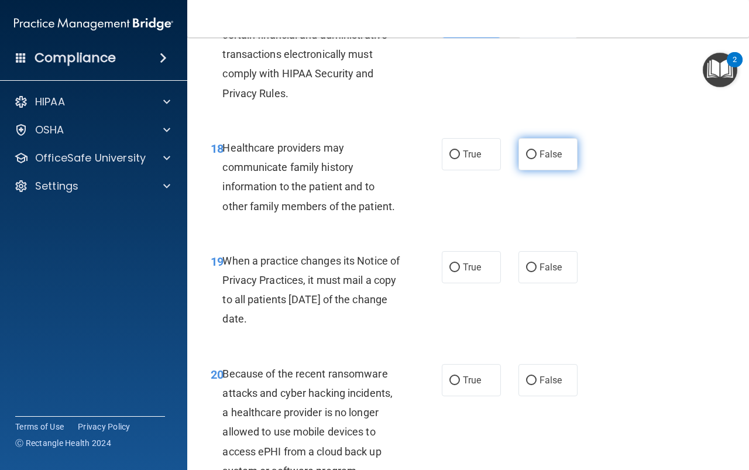
click at [526, 170] on label "False" at bounding box center [547, 154] width 59 height 32
click at [526, 159] on input "False" at bounding box center [531, 154] width 11 height 9
radio input "true"
click at [539, 273] on span "False" at bounding box center [550, 267] width 23 height 11
click at [536, 272] on input "False" at bounding box center [531, 267] width 11 height 9
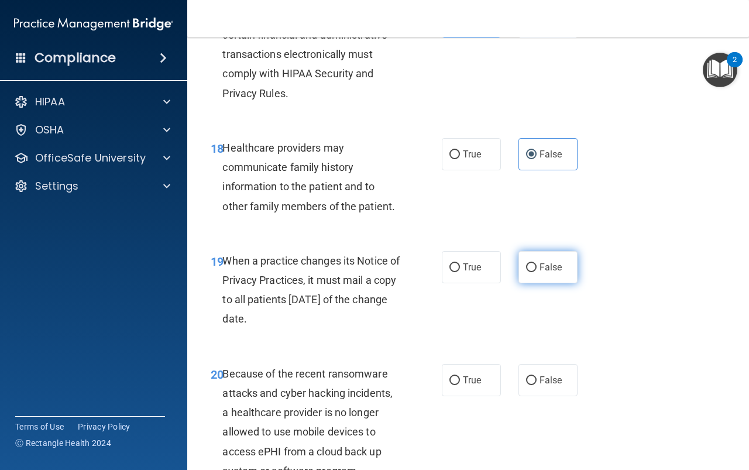
radio input "true"
click at [549, 386] on span "False" at bounding box center [550, 379] width 23 height 11
click at [536, 385] on input "False" at bounding box center [531, 380] width 11 height 9
radio input "true"
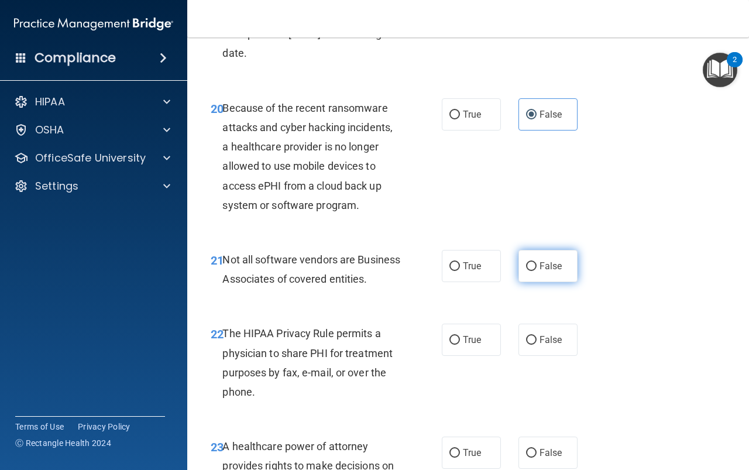
scroll to position [2399, 0]
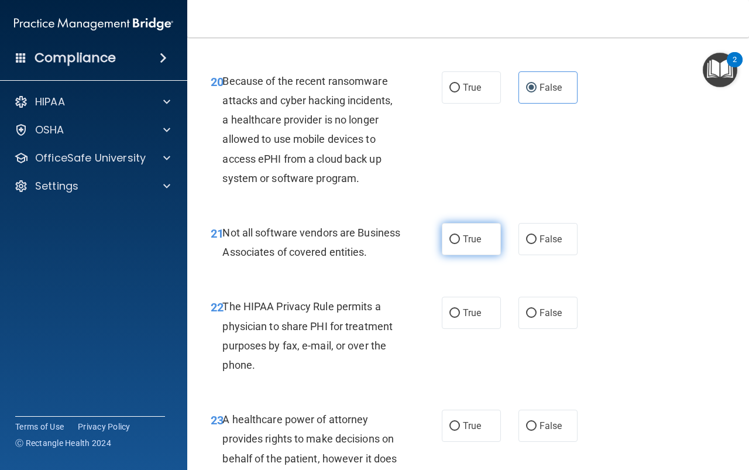
click at [480, 255] on label "True" at bounding box center [471, 239] width 59 height 32
click at [460, 244] on input "True" at bounding box center [454, 239] width 11 height 9
radio input "true"
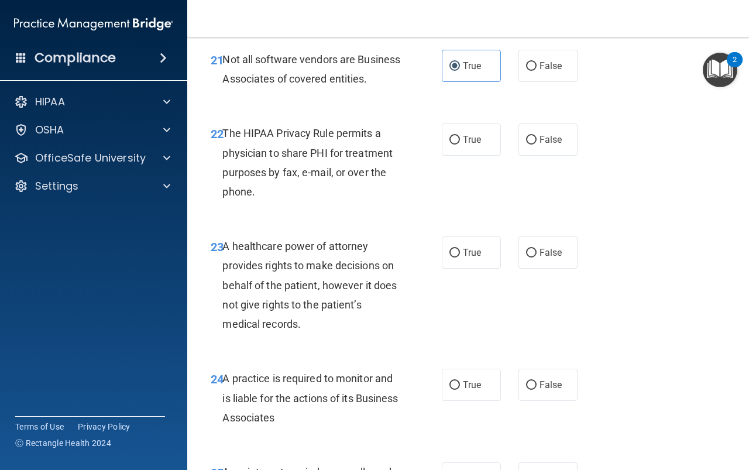
scroll to position [2574, 0]
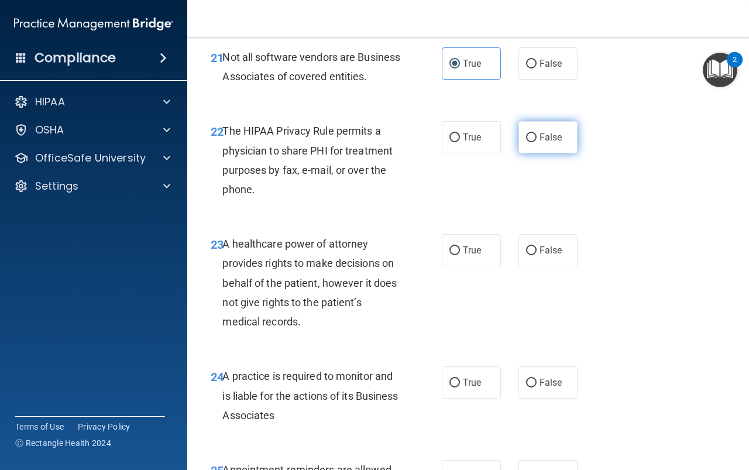
click at [541, 153] on label "False" at bounding box center [547, 137] width 59 height 32
click at [536, 142] on input "False" at bounding box center [531, 137] width 11 height 9
radio input "true"
click at [551, 266] on label "False" at bounding box center [547, 250] width 59 height 32
click at [536, 255] on input "False" at bounding box center [531, 250] width 11 height 9
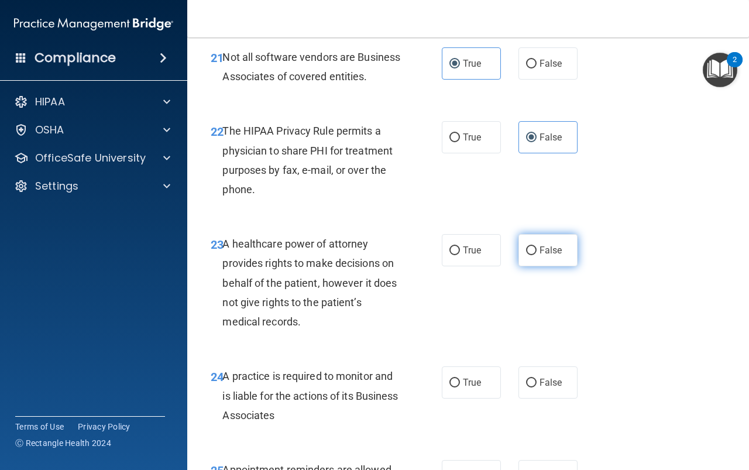
radio input "true"
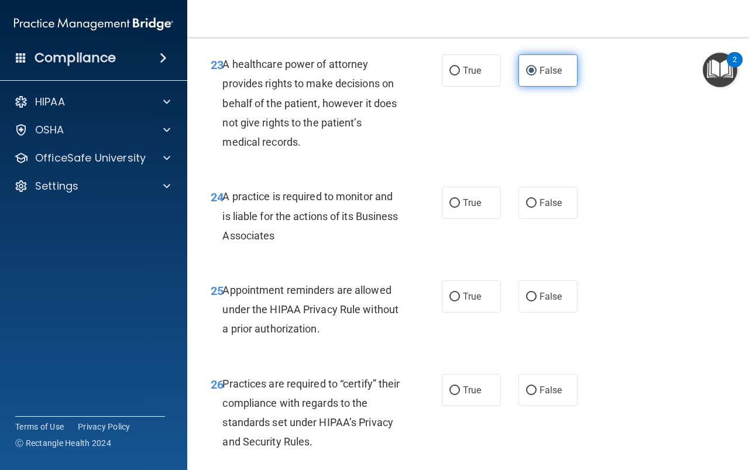
scroll to position [2808, 0]
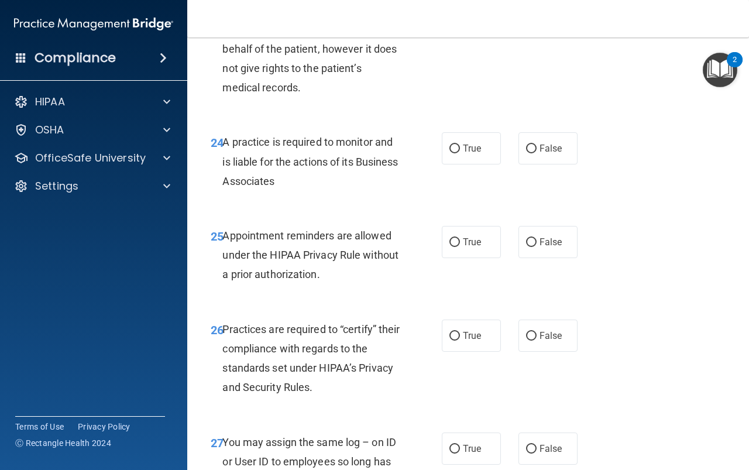
click at [455, 204] on div "24 A practice is required to monitor and is liable for the actions of its Busin…" at bounding box center [468, 165] width 532 height 94
click at [469, 154] on span "True" at bounding box center [472, 148] width 18 height 11
click at [460, 153] on input "True" at bounding box center [454, 149] width 11 height 9
radio input "true"
click at [554, 247] on span "False" at bounding box center [550, 241] width 23 height 11
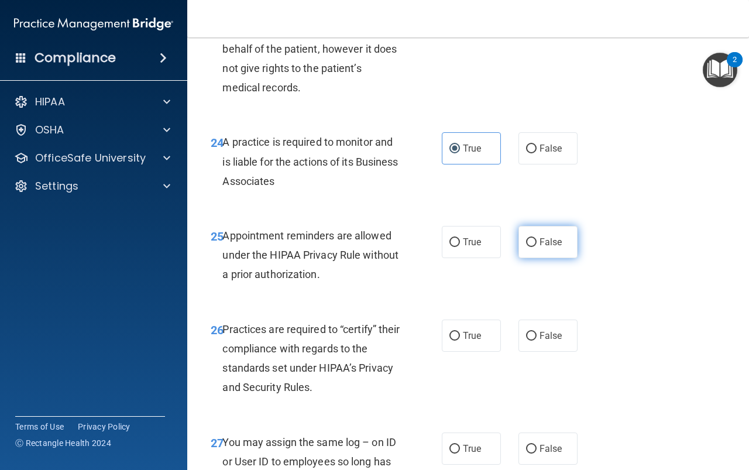
click at [536, 247] on input "False" at bounding box center [531, 242] width 11 height 9
radio input "true"
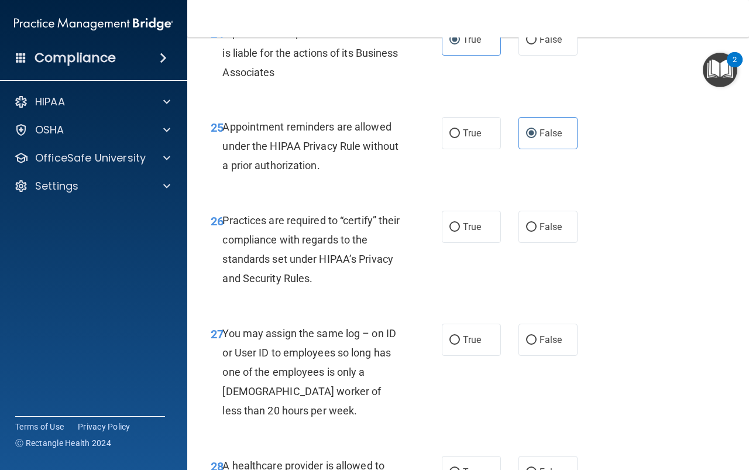
scroll to position [2925, 0]
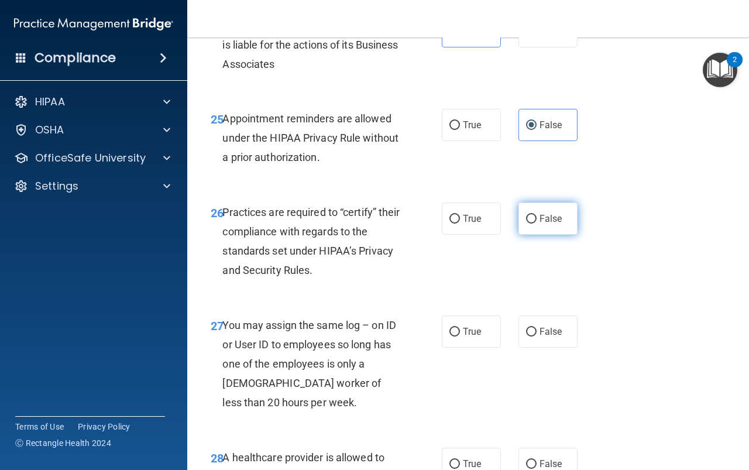
click at [536, 235] on label "False" at bounding box center [547, 218] width 59 height 32
click at [536, 223] on input "False" at bounding box center [531, 219] width 11 height 9
radio input "true"
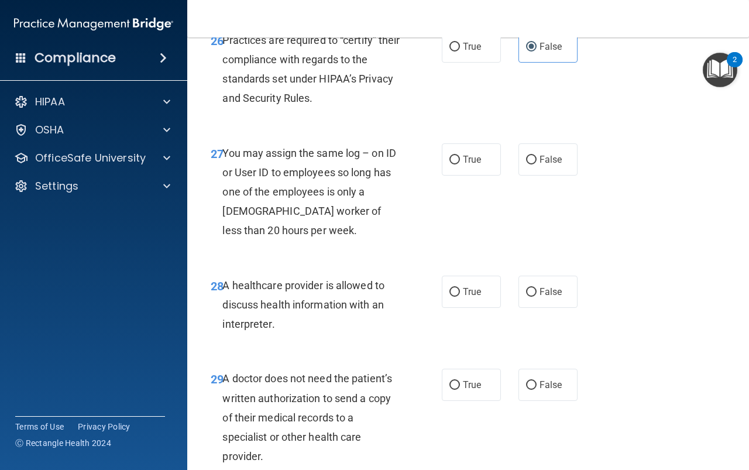
scroll to position [3101, 0]
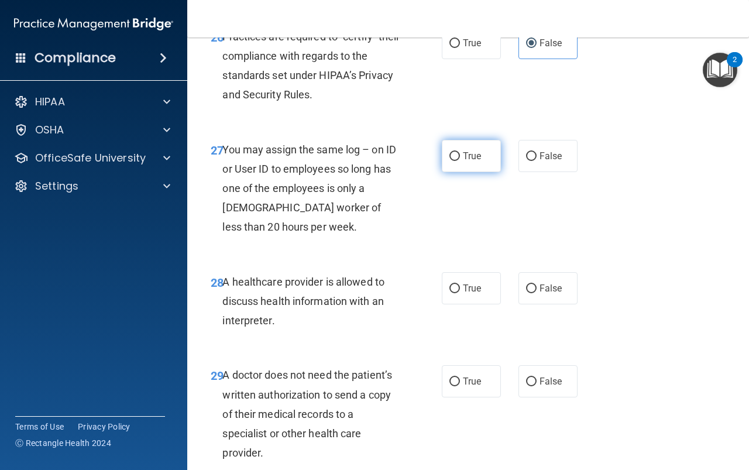
click at [466, 172] on label "True" at bounding box center [471, 156] width 59 height 32
click at [460, 161] on input "True" at bounding box center [454, 156] width 11 height 9
radio input "true"
drag, startPoint x: 462, startPoint y: 329, endPoint x: 470, endPoint y: 321, distance: 12.0
click at [463, 294] on span "True" at bounding box center [472, 288] width 18 height 11
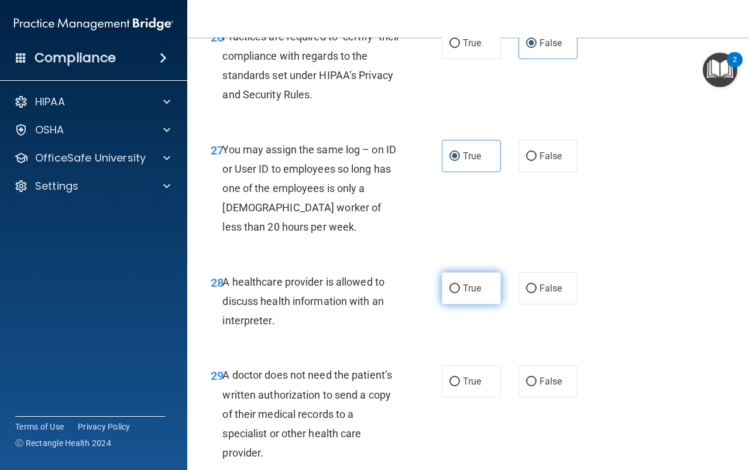
click at [460, 293] on input "True" at bounding box center [454, 288] width 11 height 9
radio input "true"
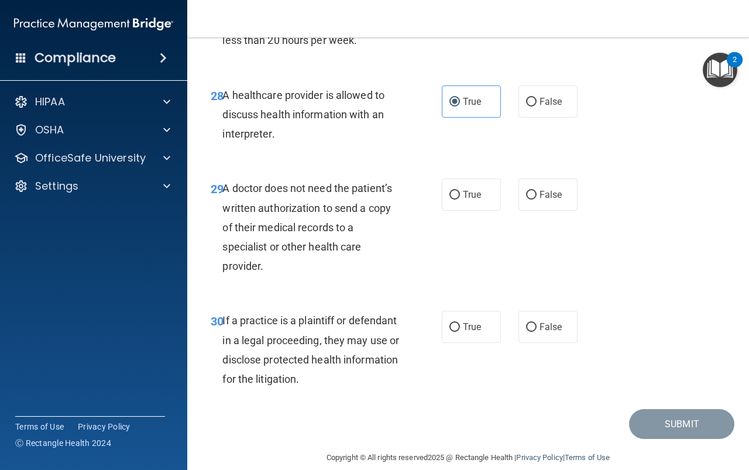
scroll to position [3335, 0]
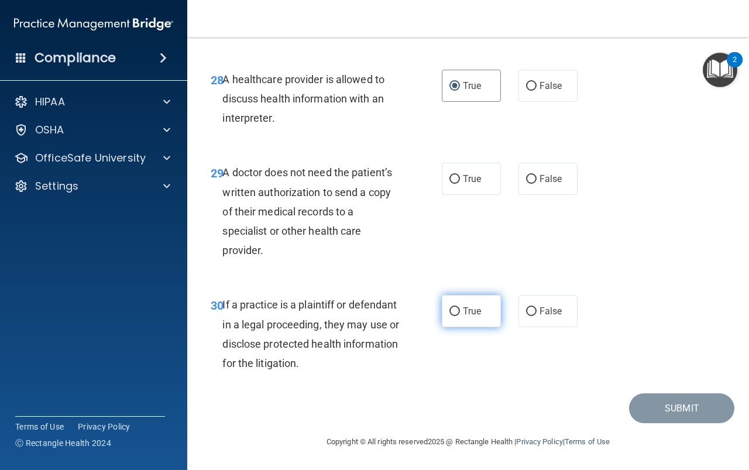
click at [461, 309] on label "True" at bounding box center [471, 311] width 59 height 32
click at [460, 309] on input "True" at bounding box center [454, 311] width 11 height 9
radio input "true"
click at [457, 195] on label "True" at bounding box center [471, 179] width 59 height 32
click at [457, 184] on input "True" at bounding box center [454, 179] width 11 height 9
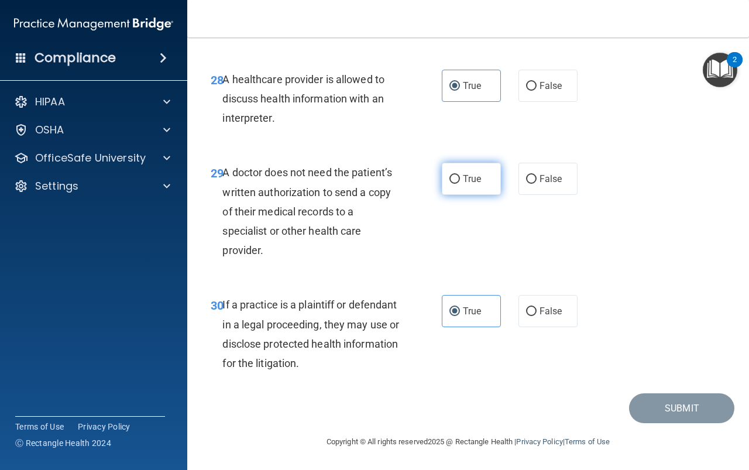
radio input "true"
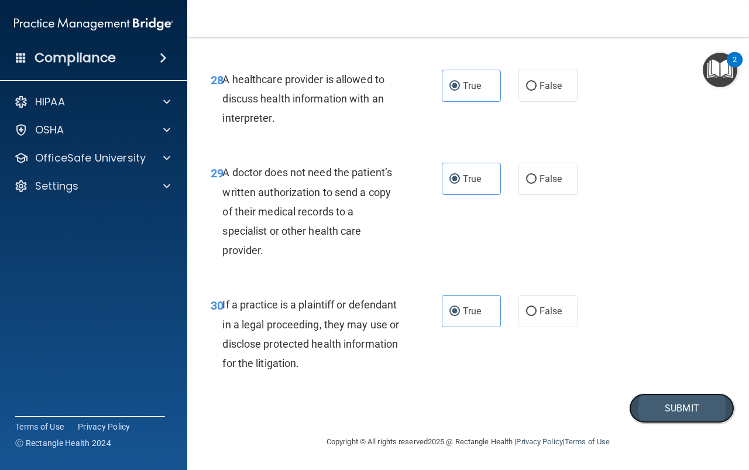
click at [673, 411] on button "Submit" at bounding box center [681, 408] width 105 height 30
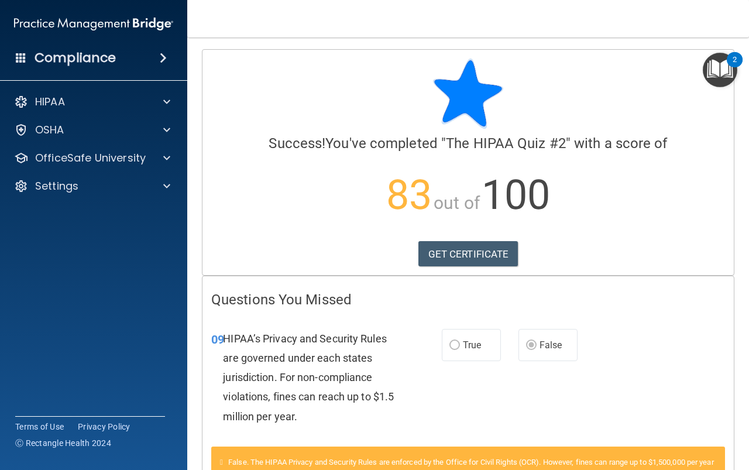
scroll to position [59, 0]
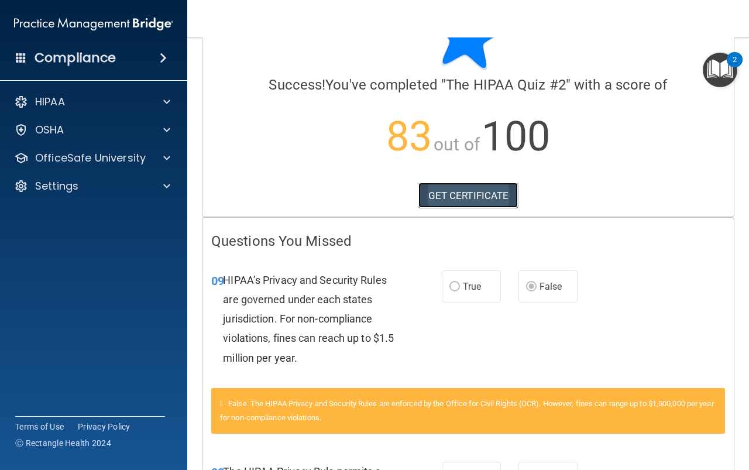
click at [428, 192] on link "GET CERTIFICATE" at bounding box center [468, 196] width 100 height 26
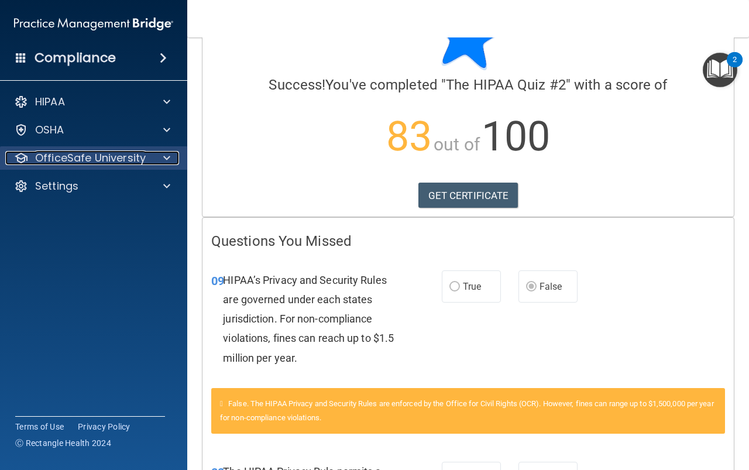
click at [94, 158] on p "OfficeSafe University" at bounding box center [90, 158] width 111 height 14
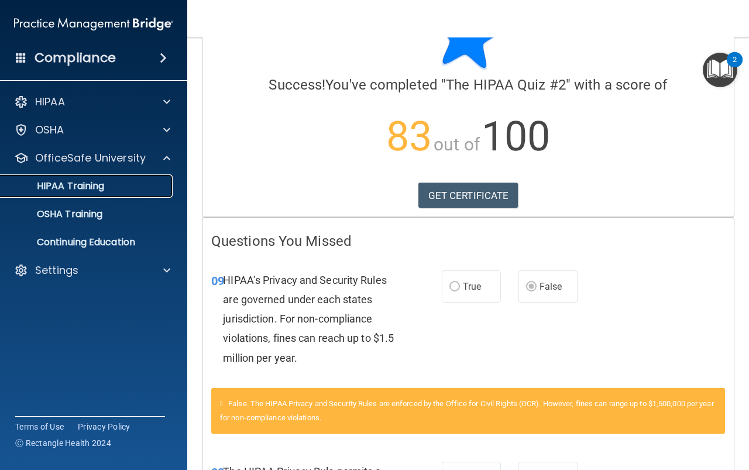
click at [118, 180] on link "HIPAA Training" at bounding box center [80, 185] width 184 height 23
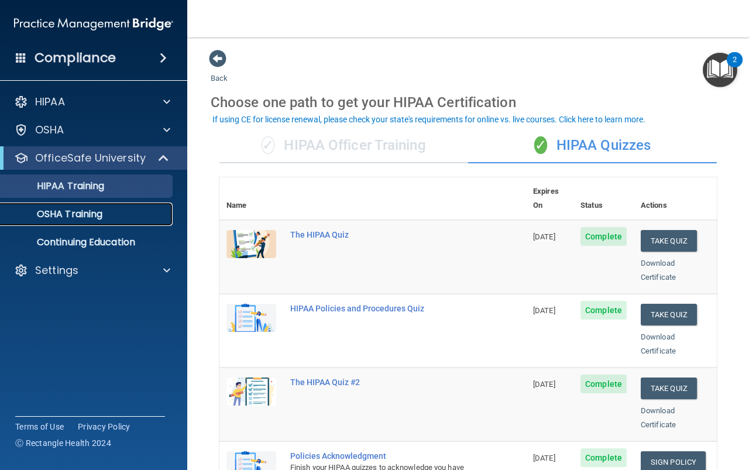
click at [106, 214] on div "OSHA Training" at bounding box center [88, 214] width 160 height 12
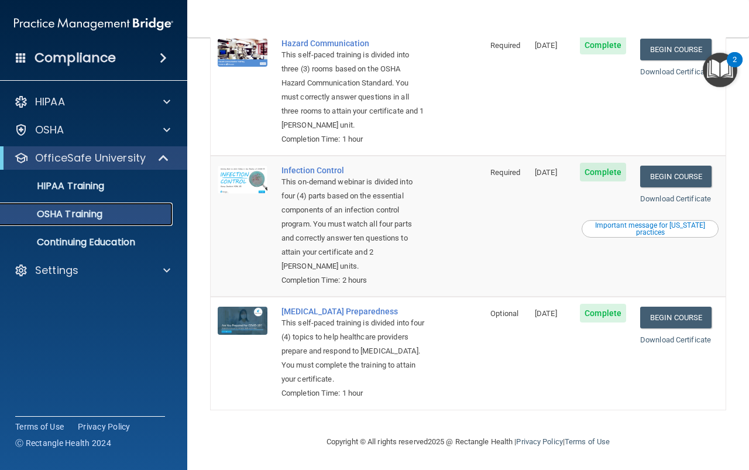
scroll to position [246, 0]
click at [151, 63] on div "Compliance" at bounding box center [93, 58] width 187 height 26
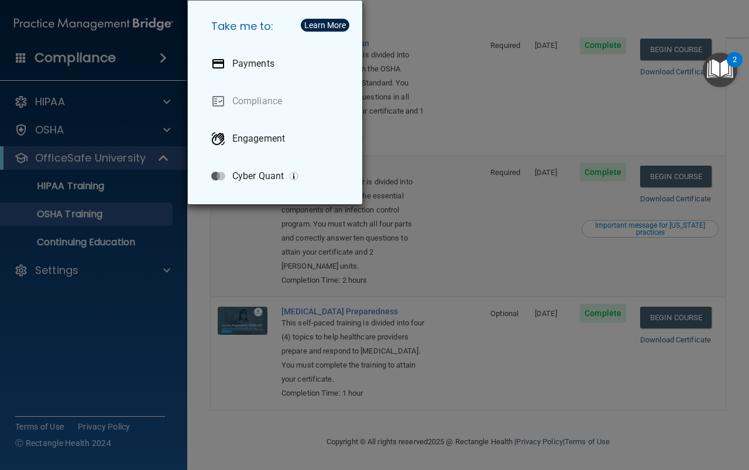
click at [122, 390] on div "Take me to: Payments Compliance Engagement Cyber Quant" at bounding box center [374, 235] width 749 height 470
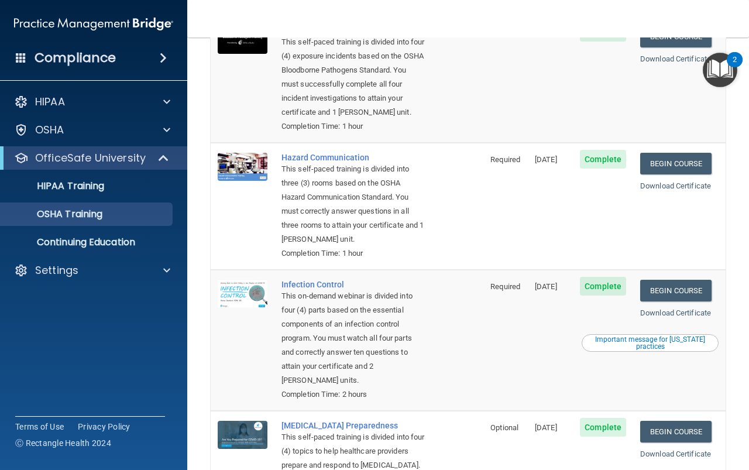
scroll to position [0, 0]
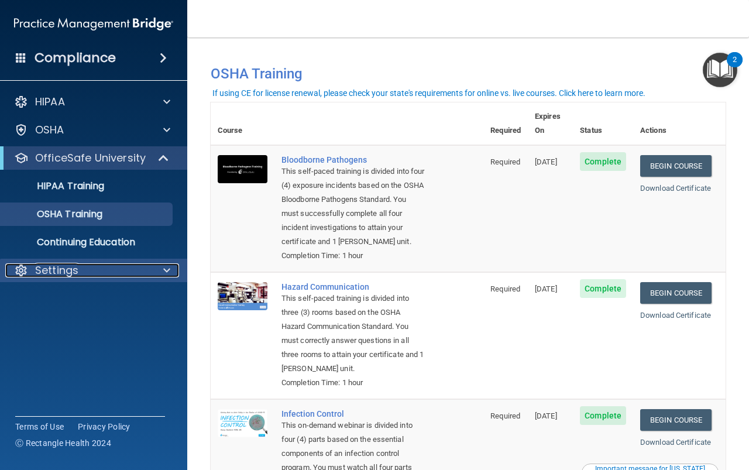
click at [54, 276] on p "Settings" at bounding box center [56, 270] width 43 height 14
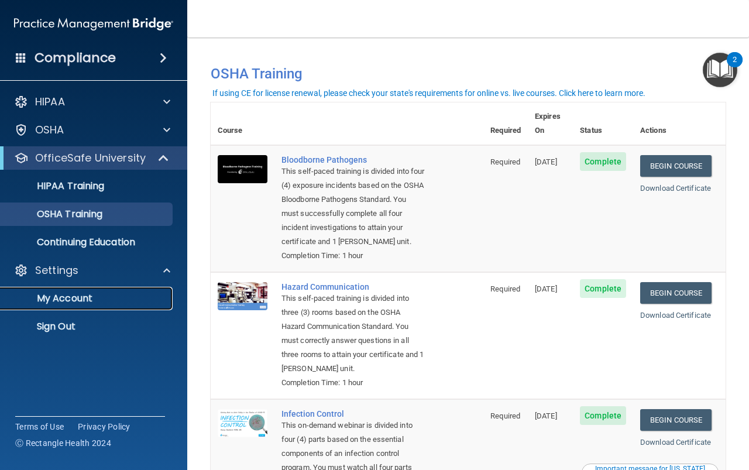
click at [64, 298] on p "My Account" at bounding box center [88, 299] width 160 height 12
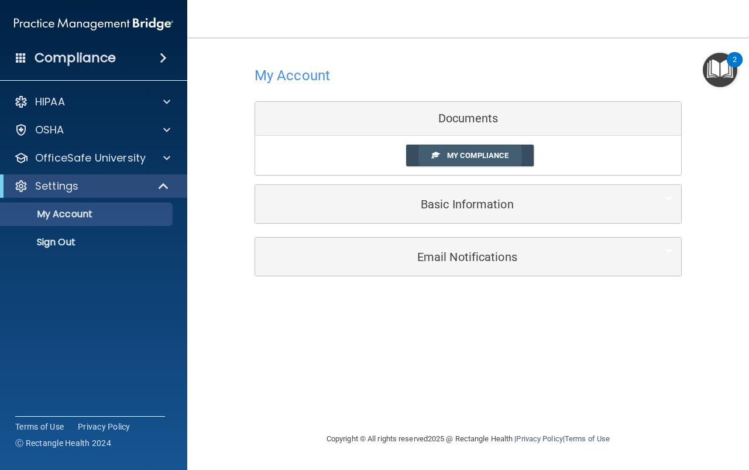
click at [479, 152] on span "My Compliance" at bounding box center [477, 155] width 61 height 9
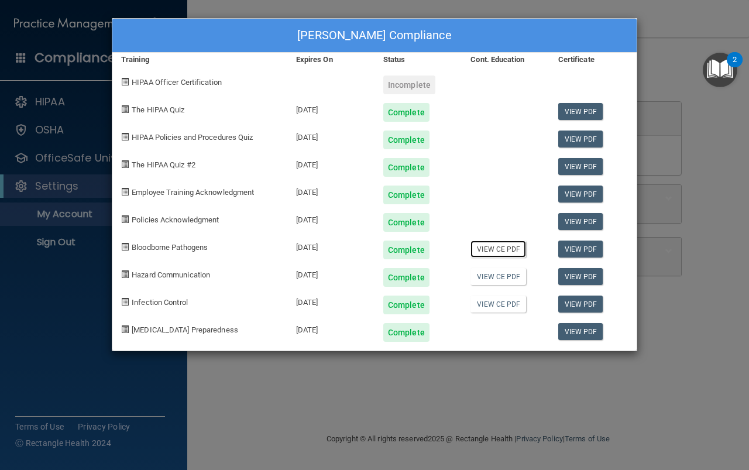
click at [485, 252] on link "View CE PDF" at bounding box center [498, 248] width 56 height 17
click at [491, 280] on link "View CE PDF" at bounding box center [498, 276] width 56 height 17
click at [502, 304] on link "View CE PDF" at bounding box center [498, 303] width 56 height 17
click at [50, 345] on div "[PERSON_NAME] Compliance Training Expires On Status Cont. Education Certificate…" at bounding box center [374, 235] width 749 height 470
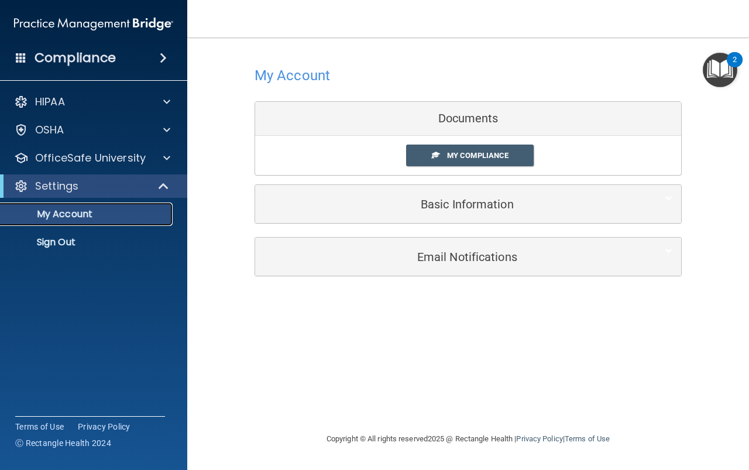
click at [89, 205] on link "My Account" at bounding box center [80, 213] width 184 height 23
click at [727, 68] on img "Open Resource Center, 2 new notifications" at bounding box center [720, 70] width 35 height 35
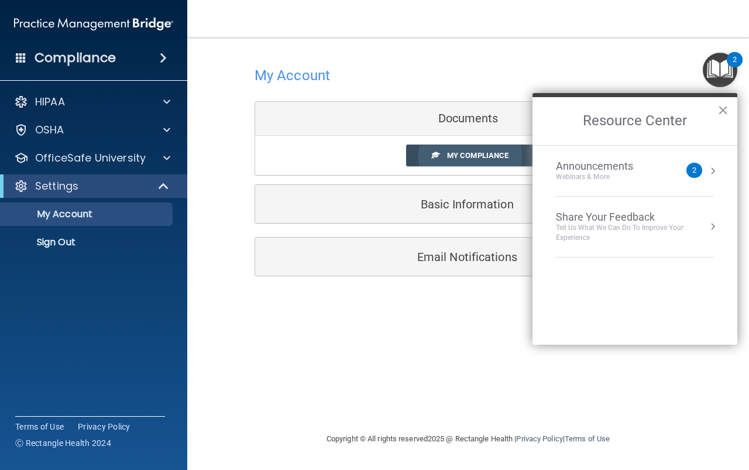
click at [434, 157] on span at bounding box center [436, 155] width 8 height 8
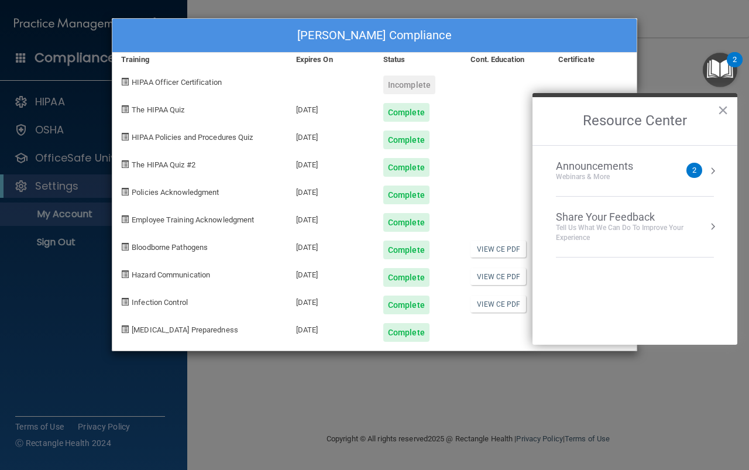
drag, startPoint x: 487, startPoint y: 185, endPoint x: 487, endPoint y: 35, distance: 150.9
click at [487, 35] on div "[PERSON_NAME] Compliance" at bounding box center [374, 36] width 524 height 34
click at [729, 106] on h2 "Resource Center" at bounding box center [634, 121] width 205 height 48
click at [725, 108] on button "×" at bounding box center [722, 110] width 11 height 19
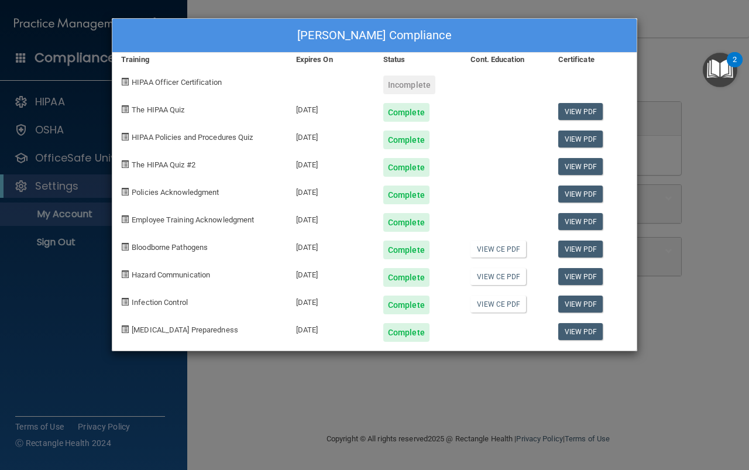
drag, startPoint x: 530, startPoint y: 159, endPoint x: 494, endPoint y: 198, distance: 53.4
click at [496, 202] on div at bounding box center [505, 190] width 87 height 27
click at [579, 108] on link "View PDF" at bounding box center [580, 111] width 45 height 17
click at [491, 276] on link "View CE PDF" at bounding box center [498, 276] width 56 height 17
